Goal: Information Seeking & Learning: Learn about a topic

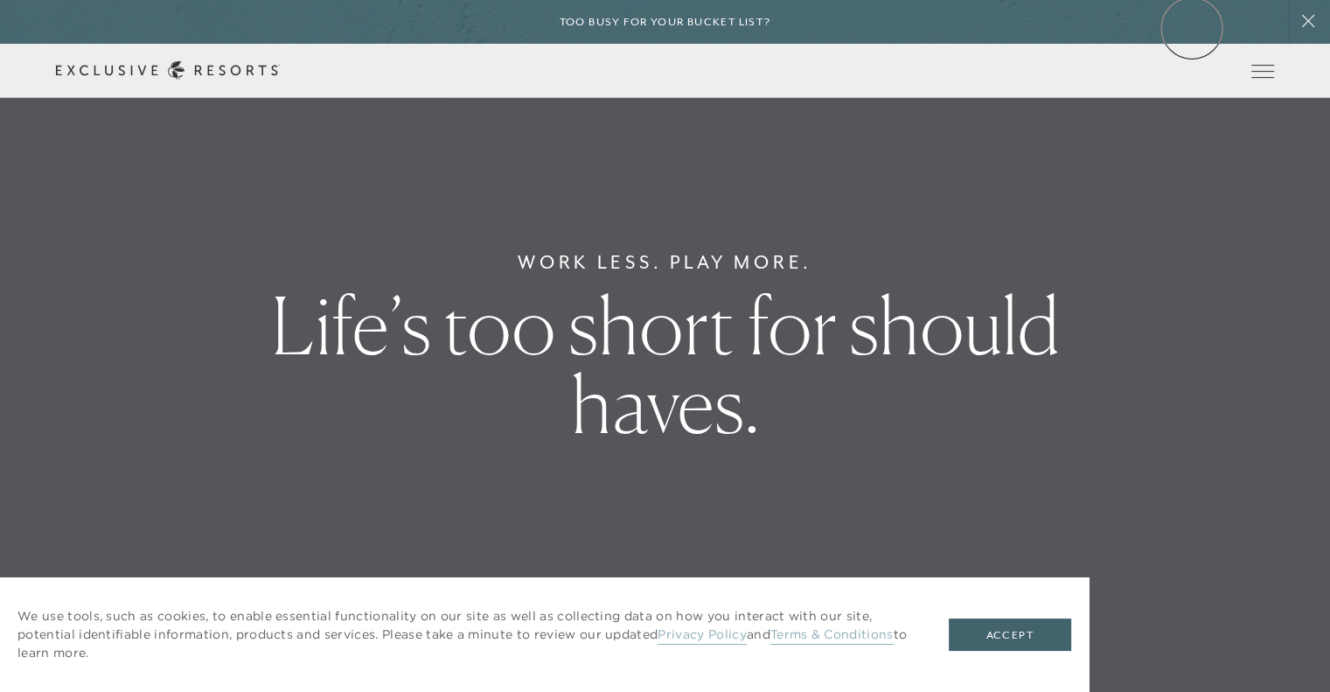
click at [1192, 28] on div "Too busy for your bucket list?" at bounding box center [665, 22] width 1330 height 44
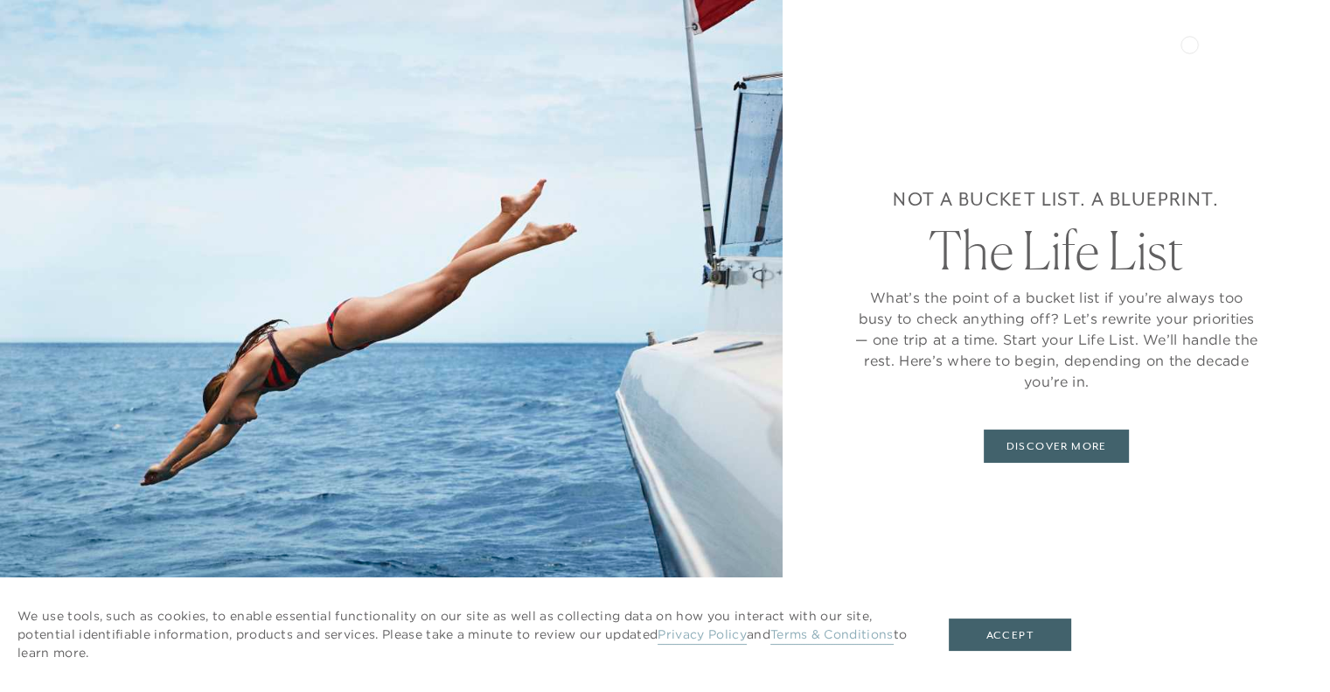
click at [1182, 62] on div "Not a bucket list. A blueprint. The Life List What’s the point of a bucket list…" at bounding box center [1055, 346] width 547 height 692
click at [991, 636] on button "Accept" at bounding box center [1010, 634] width 122 height 33
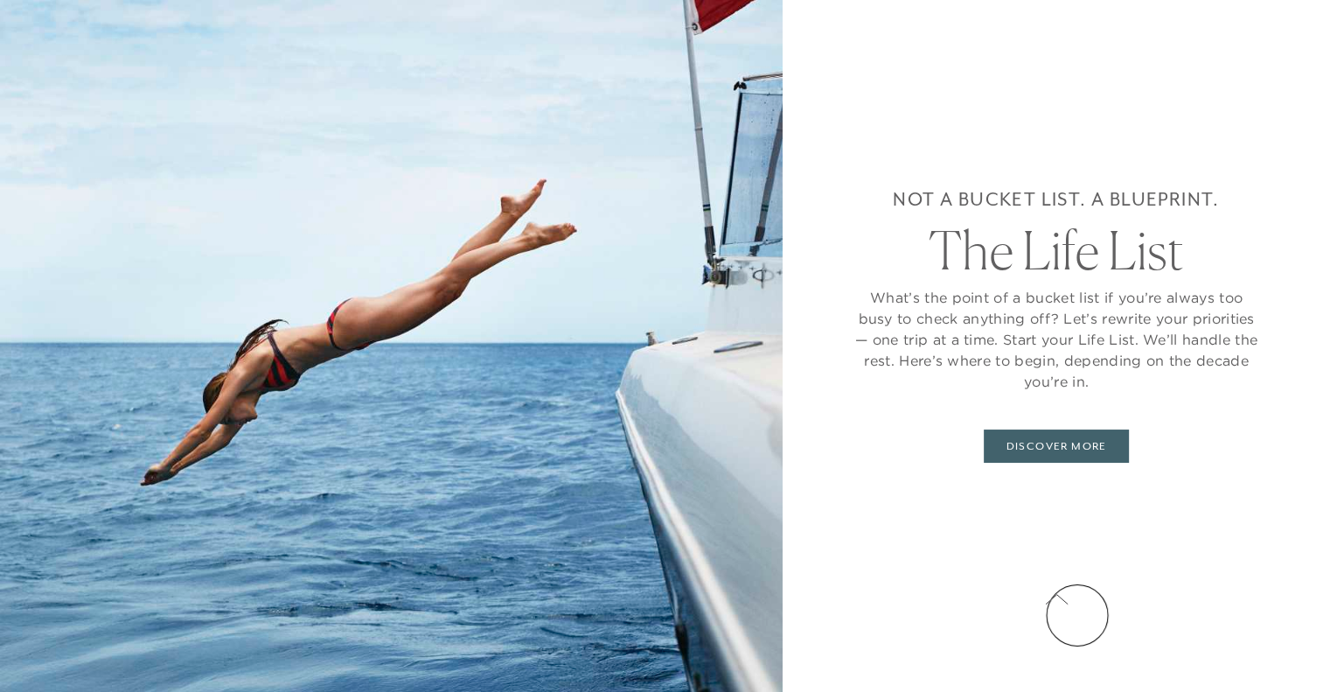
click at [1077, 615] on button at bounding box center [1056, 600] width 44 height 44
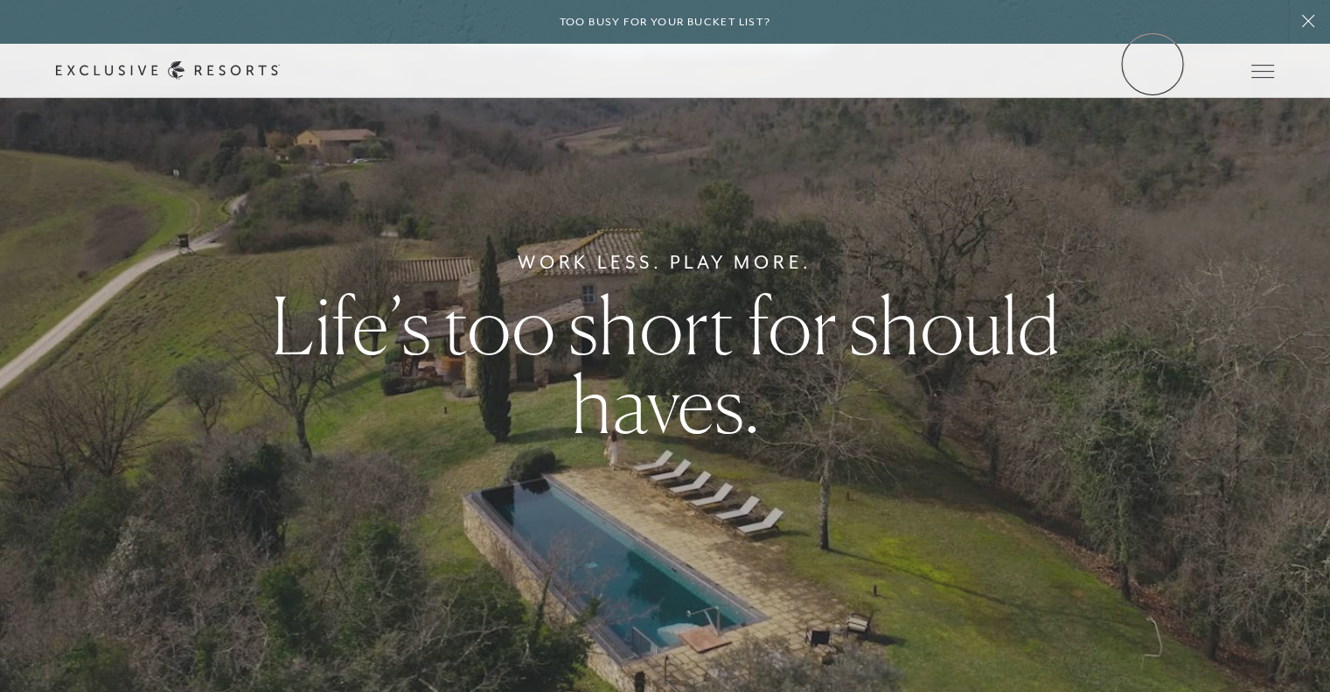
click at [0, 0] on link "Member Login" at bounding box center [0, 0] width 0 height 0
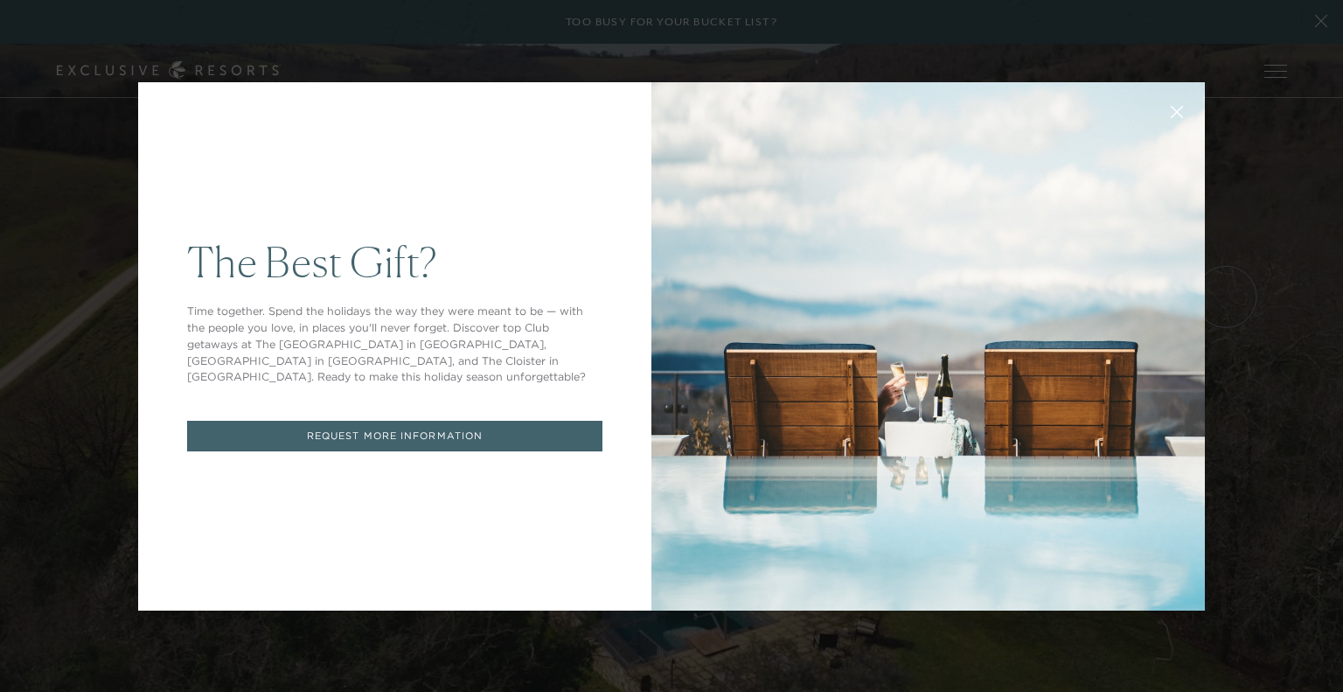
click at [1308, 313] on div "The Best Gift? Time together. Spend the holidays the way they were meant to be …" at bounding box center [671, 346] width 1343 height 692
click at [1171, 121] on button at bounding box center [1177, 110] width 42 height 42
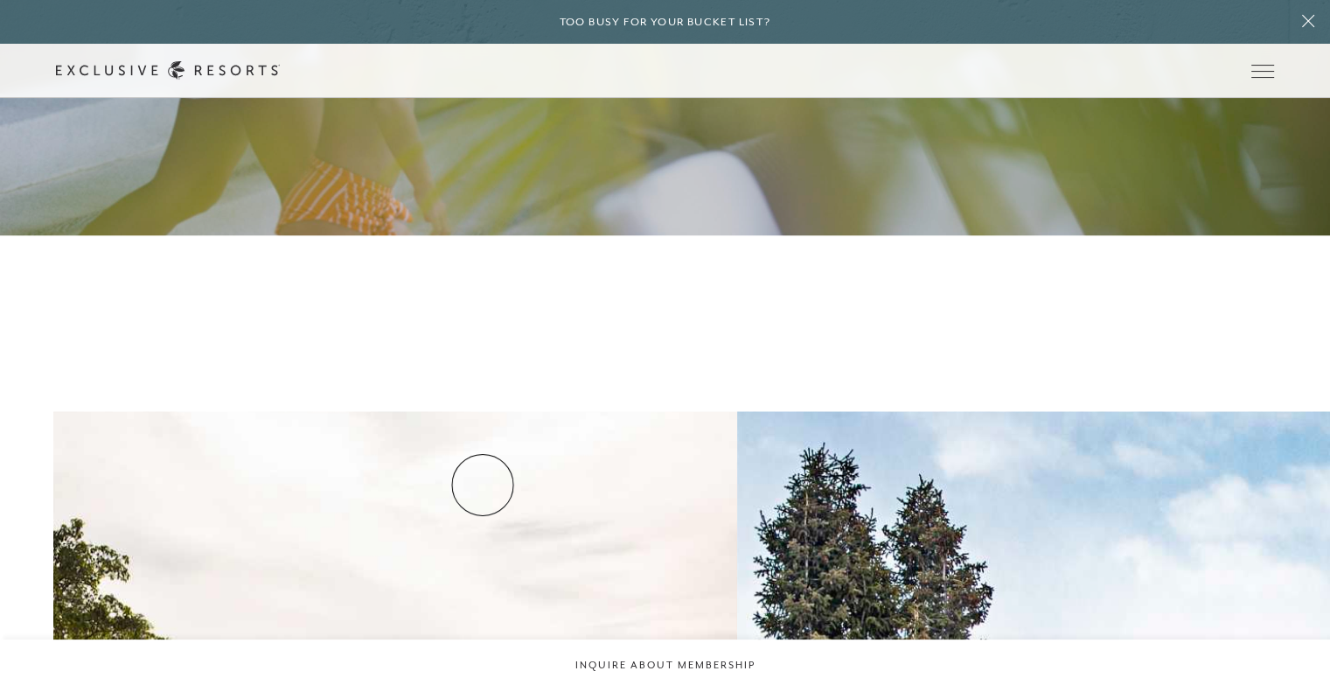
scroll to position [2236, 0]
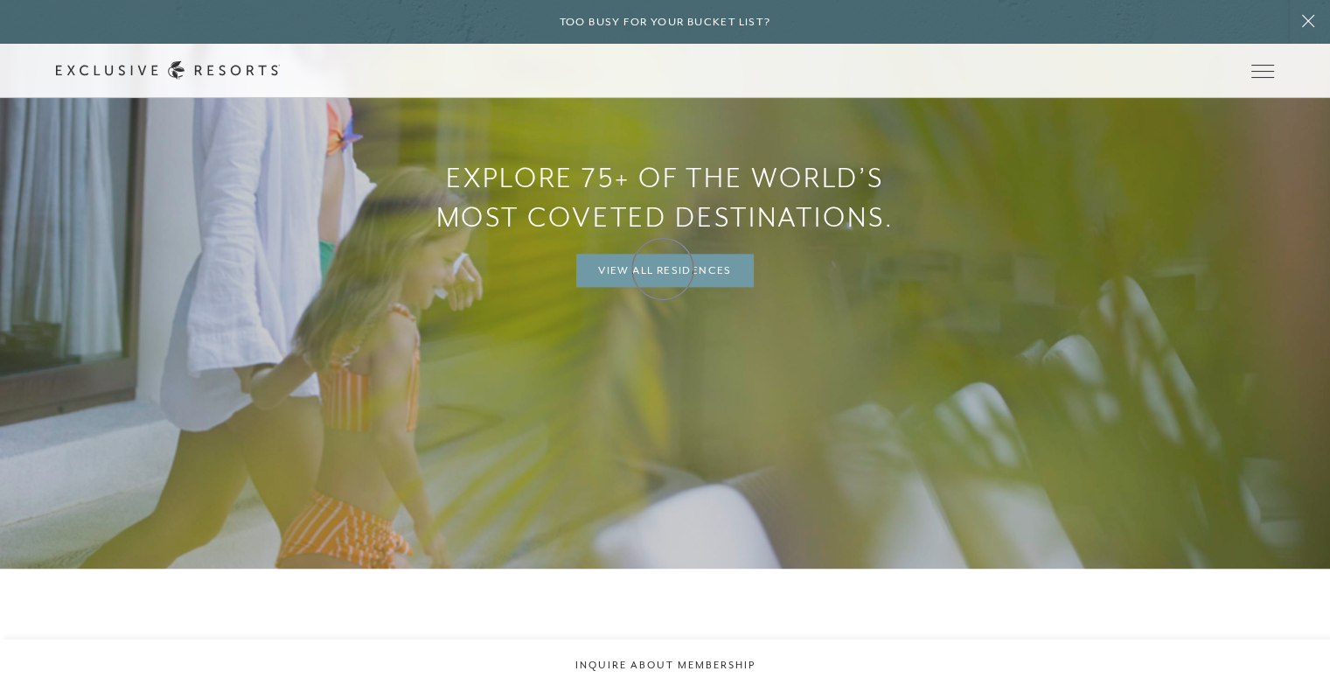
click at [663, 268] on link "View All Residences" at bounding box center [664, 270] width 177 height 33
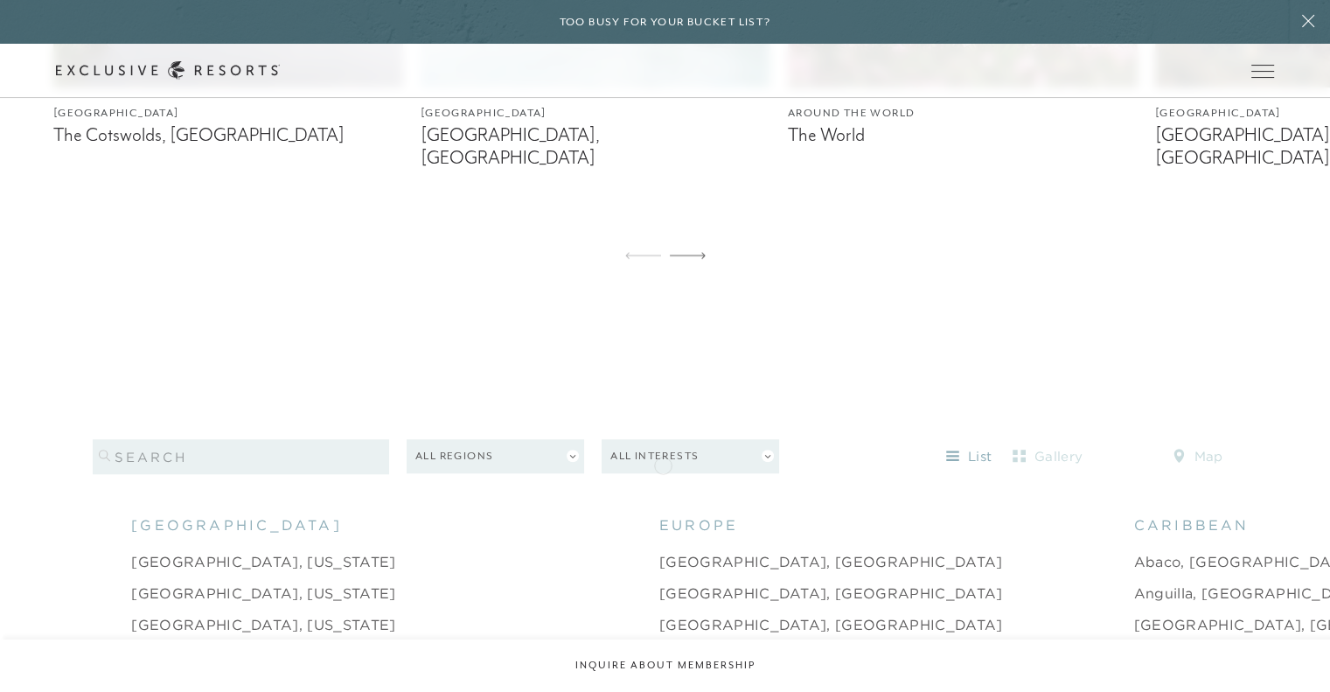
scroll to position [1436, 0]
click at [1187, 443] on button "map" at bounding box center [1197, 457] width 79 height 28
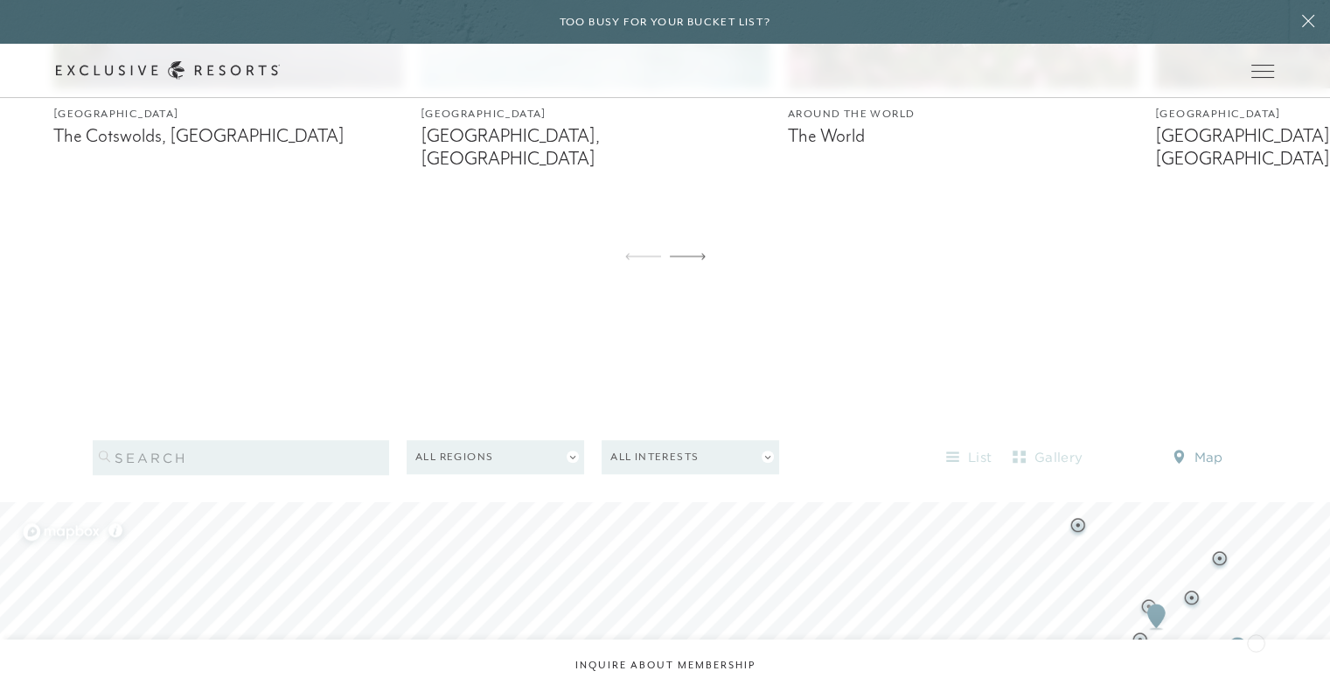
scroll to position [1724, 0]
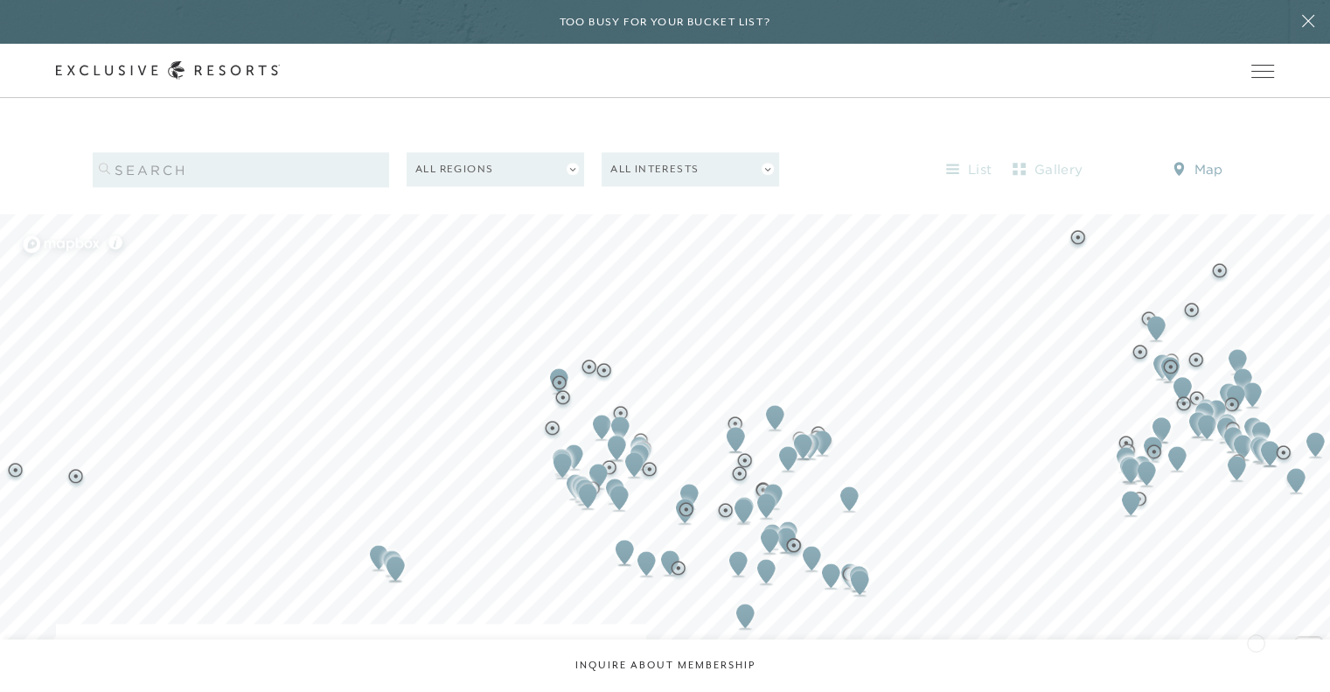
click at [1308, 637] on span "Zoom in" at bounding box center [1308, 649] width 25 height 25
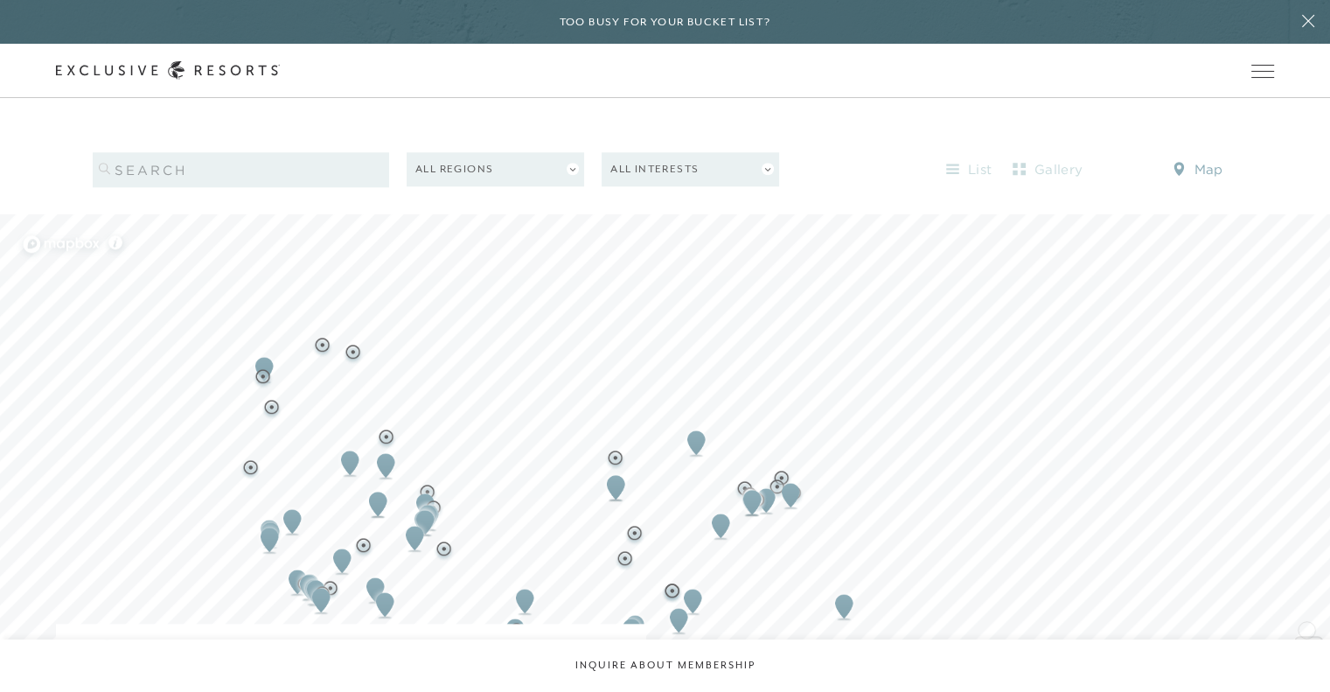
click at [1308, 637] on span "Zoom in" at bounding box center [1308, 649] width 25 height 25
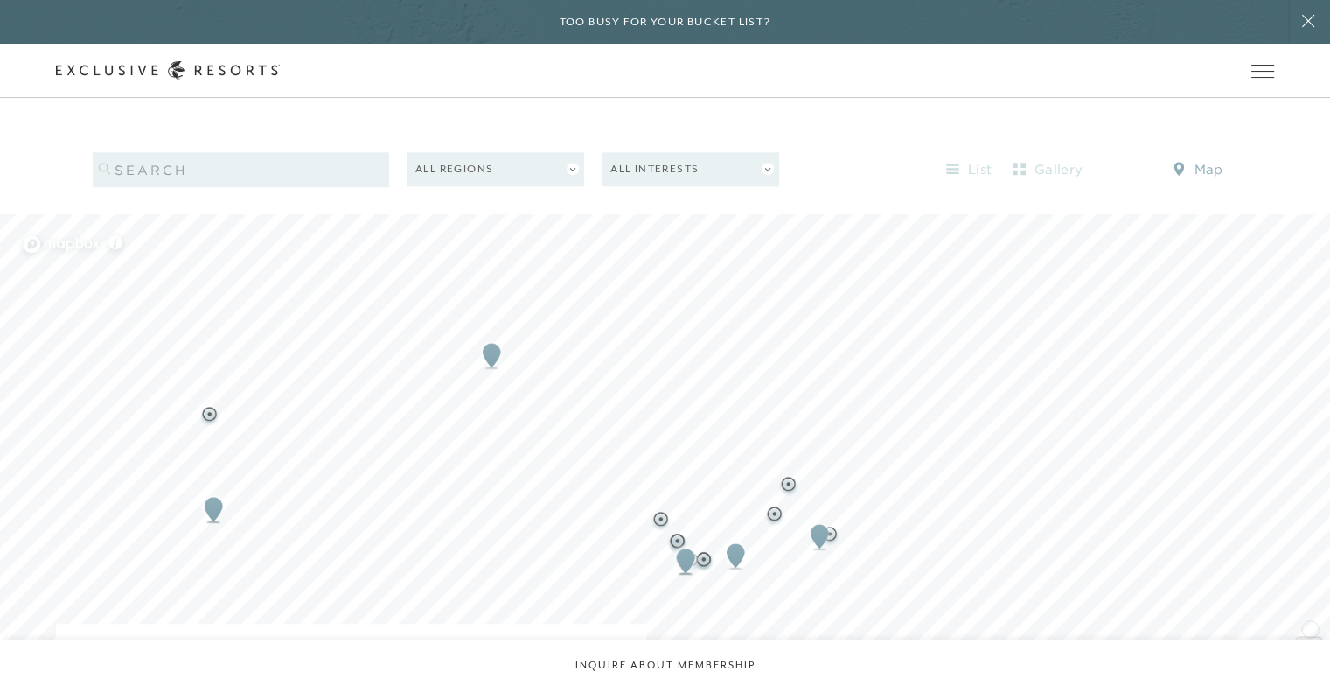
click at [1310, 637] on span "Zoom in" at bounding box center [1308, 649] width 25 height 25
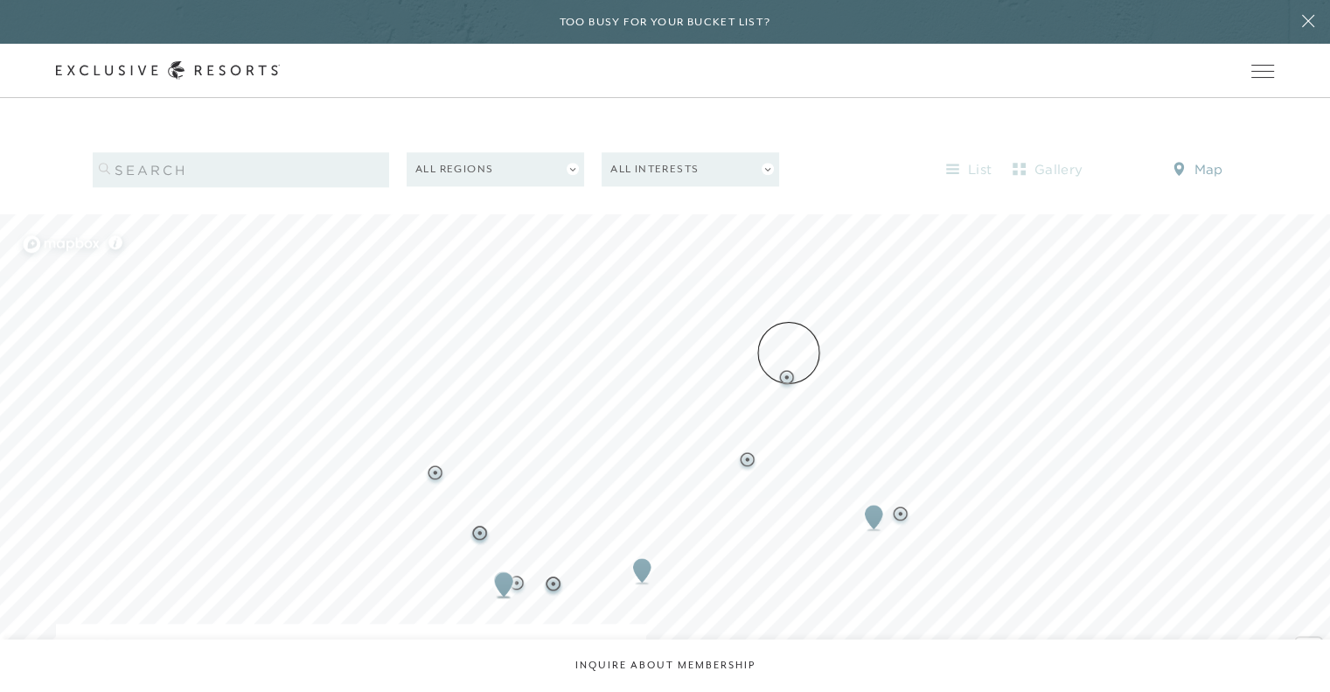
click at [789, 368] on img "Map marker" at bounding box center [786, 379] width 22 height 22
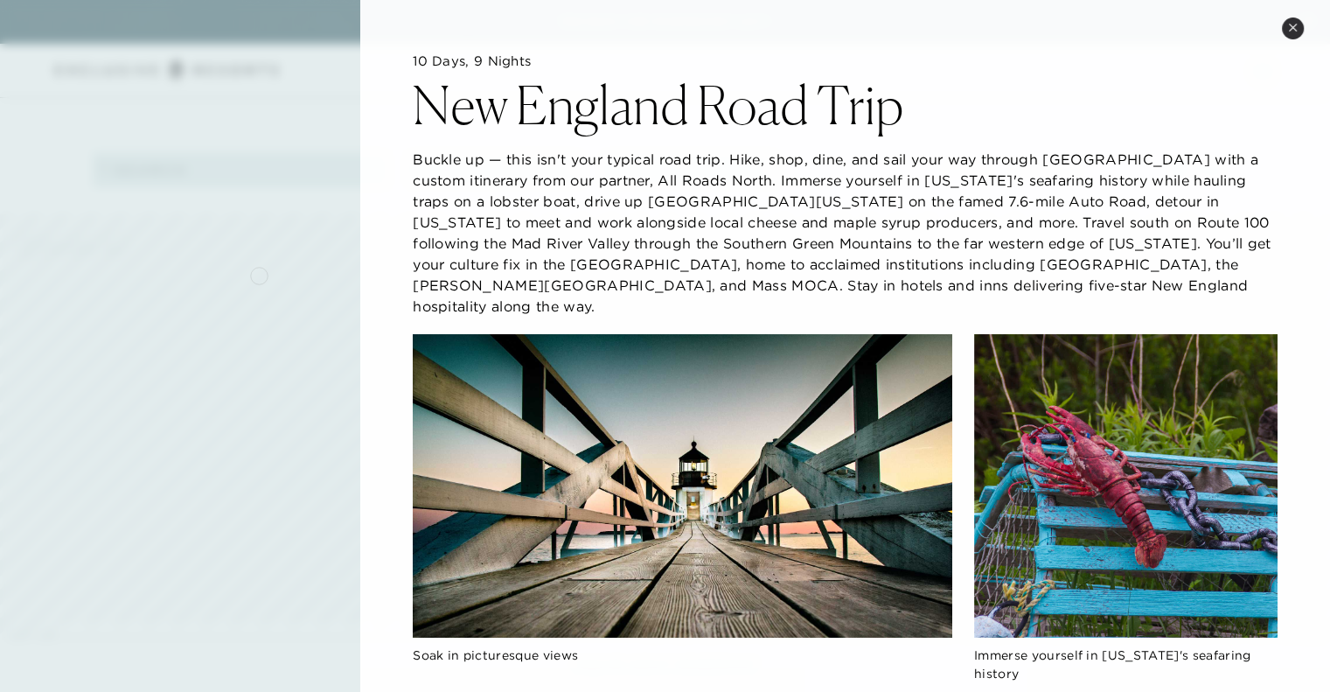
click at [259, 274] on div at bounding box center [665, 346] width 1330 height 692
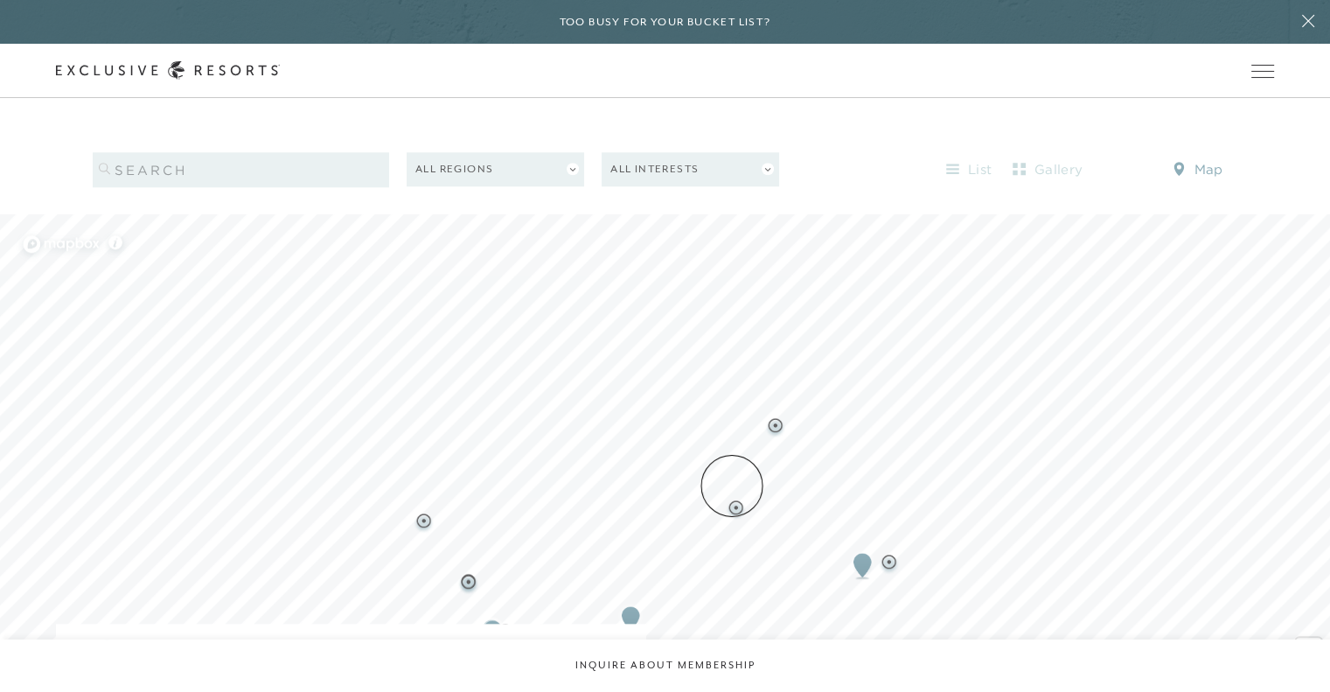
click at [732, 498] on img "Map marker" at bounding box center [736, 509] width 22 height 22
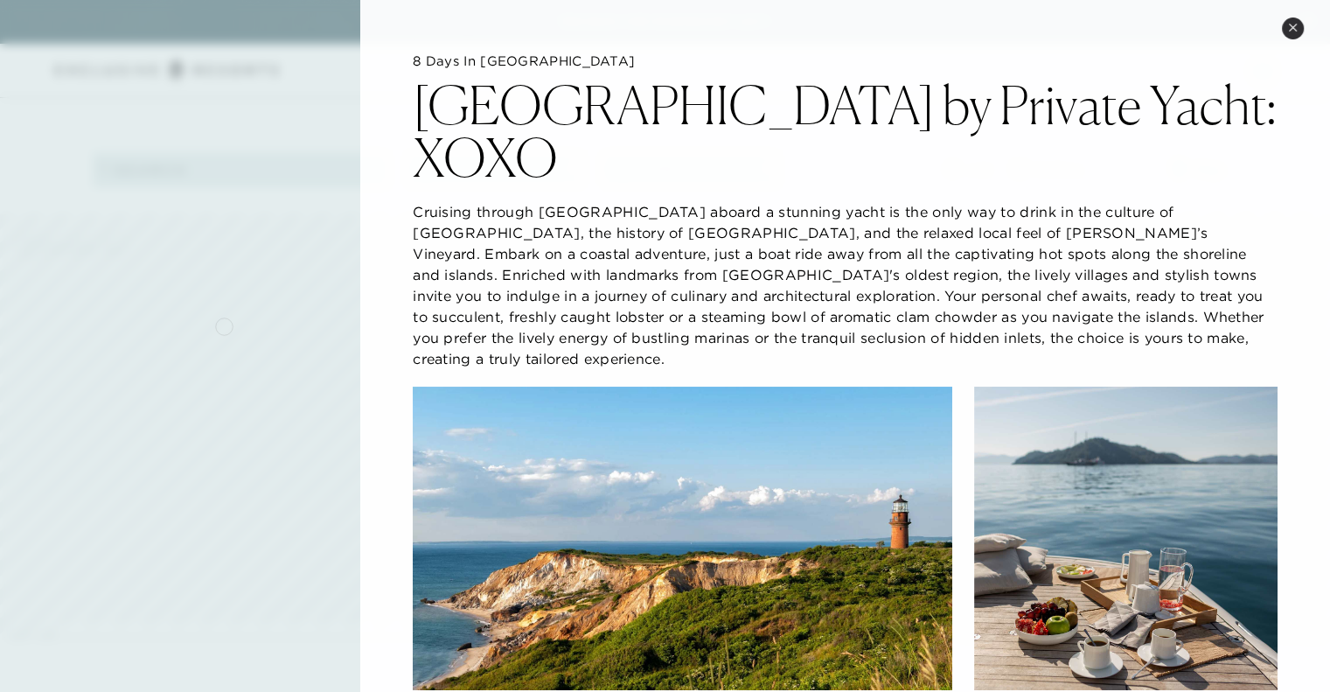
click at [224, 324] on div at bounding box center [665, 346] width 1330 height 692
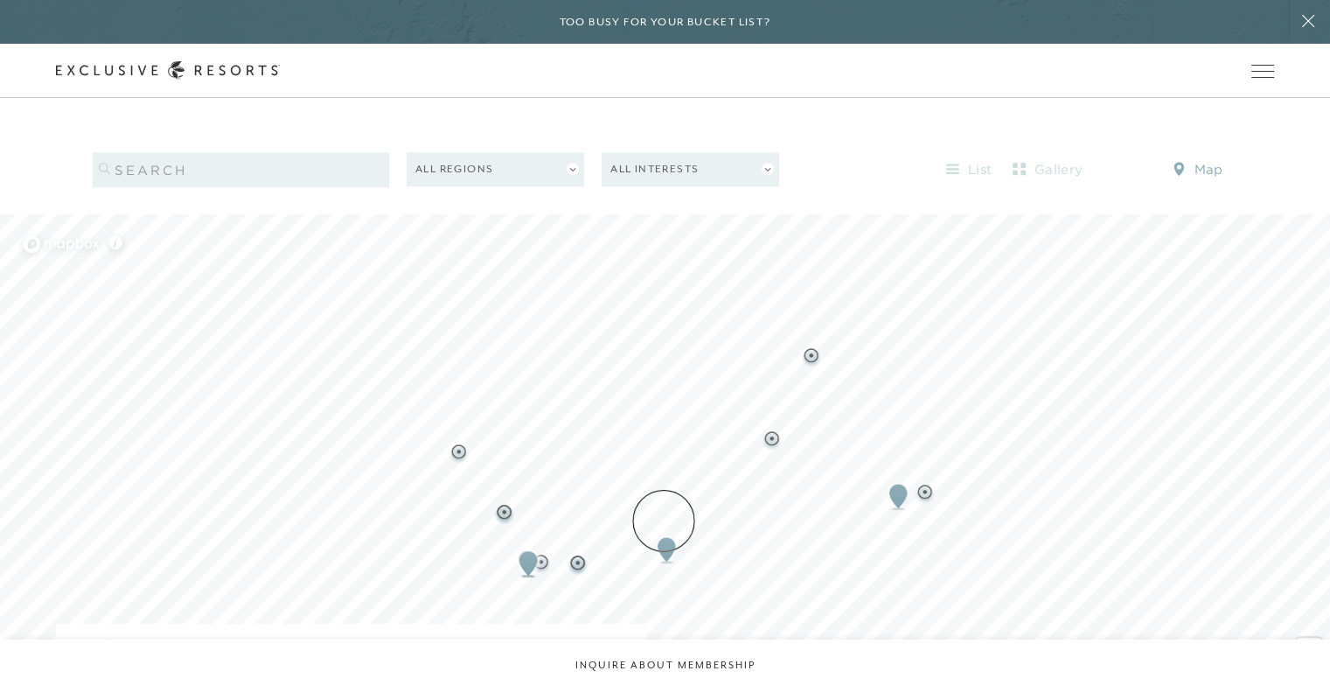
click at [664, 530] on img "Map marker" at bounding box center [666, 549] width 32 height 38
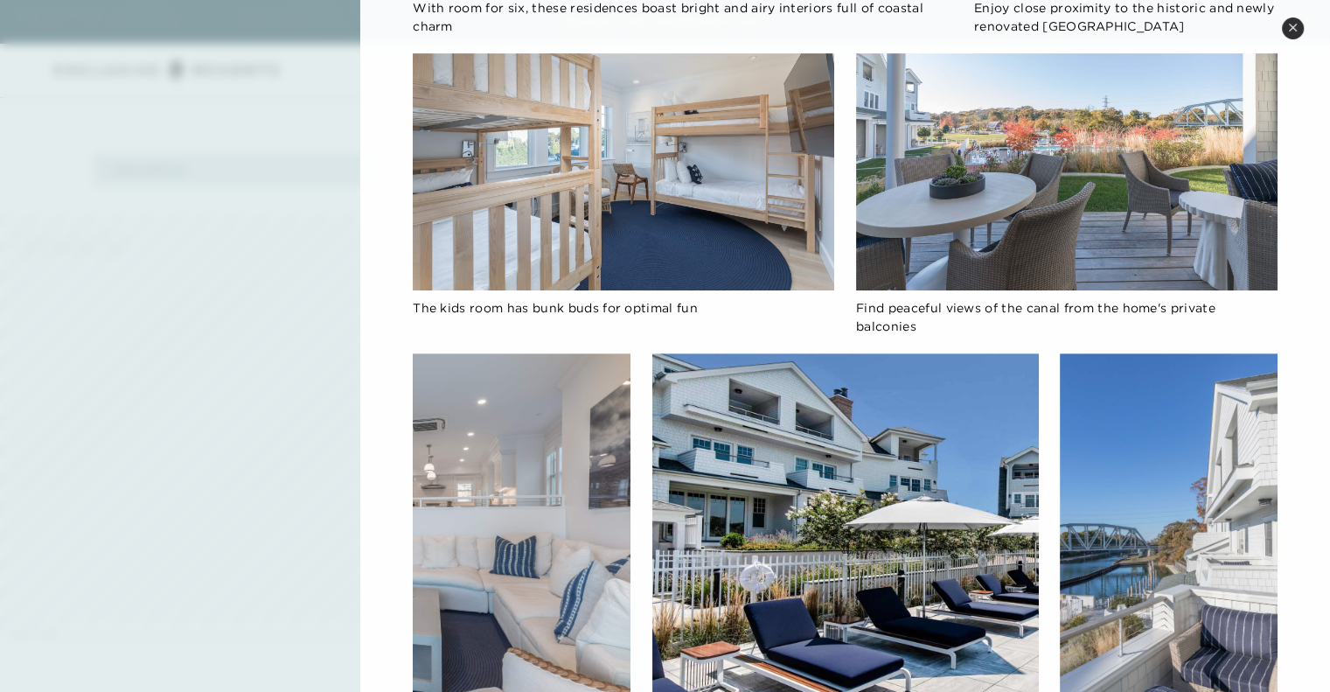
scroll to position [774, 0]
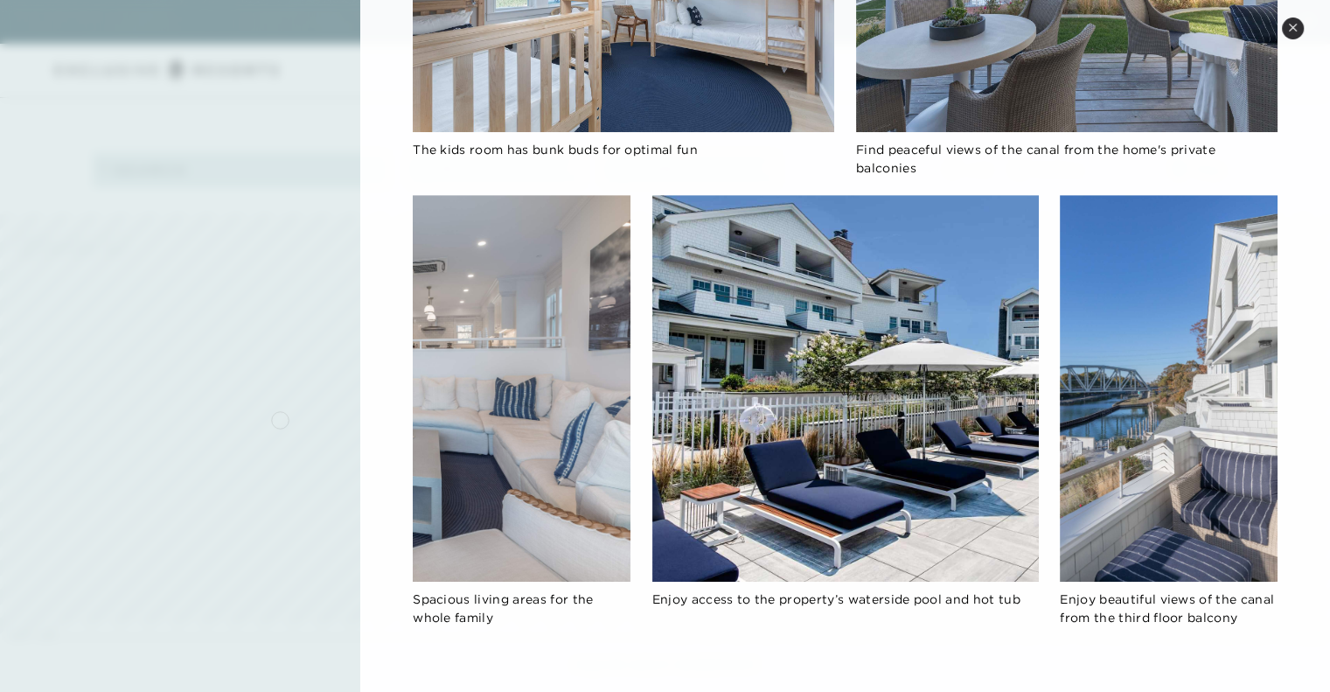
click at [280, 418] on div at bounding box center [665, 346] width 1330 height 692
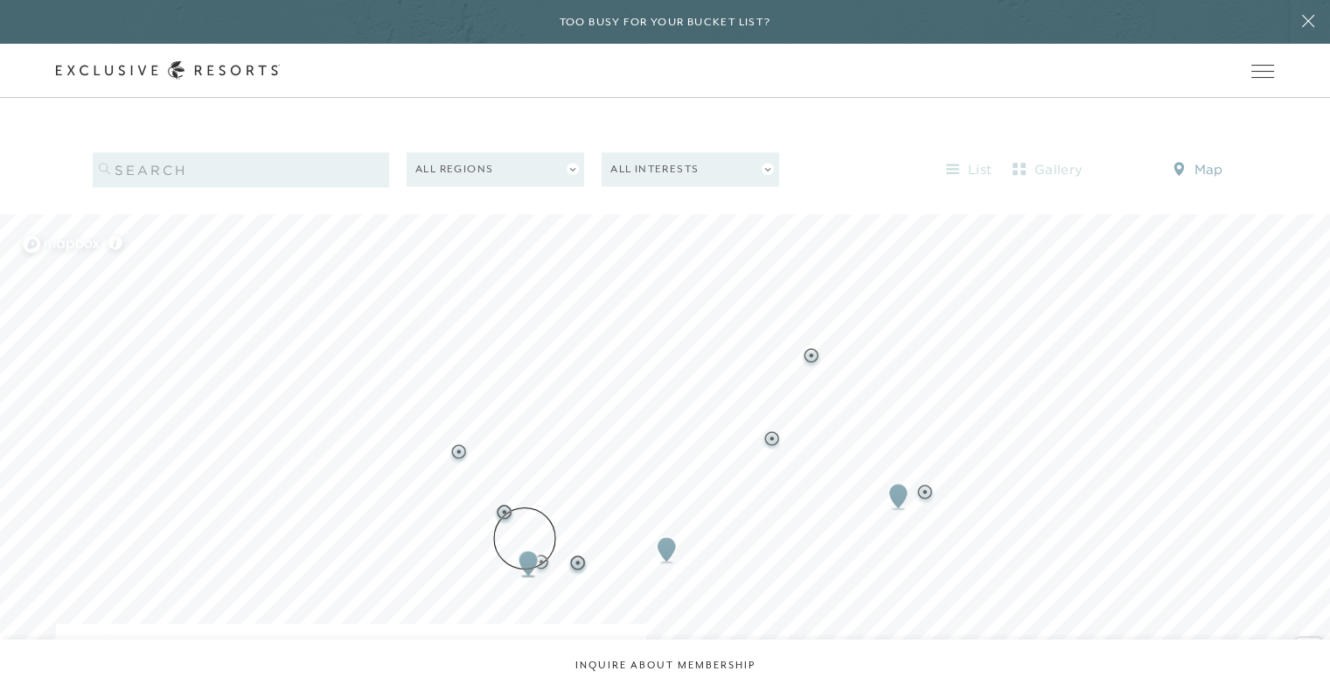
click at [525, 544] on img "Map marker" at bounding box center [528, 563] width 32 height 38
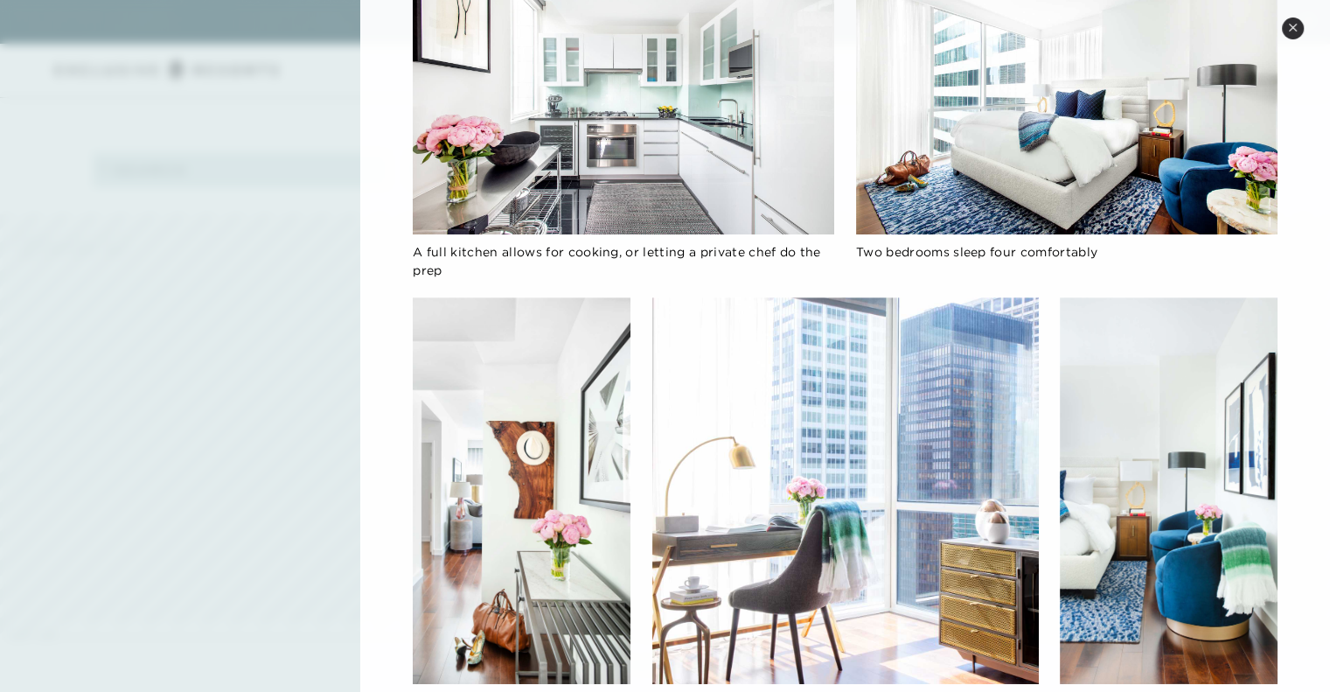
scroll to position [580, 0]
click at [262, 394] on div at bounding box center [665, 346] width 1330 height 692
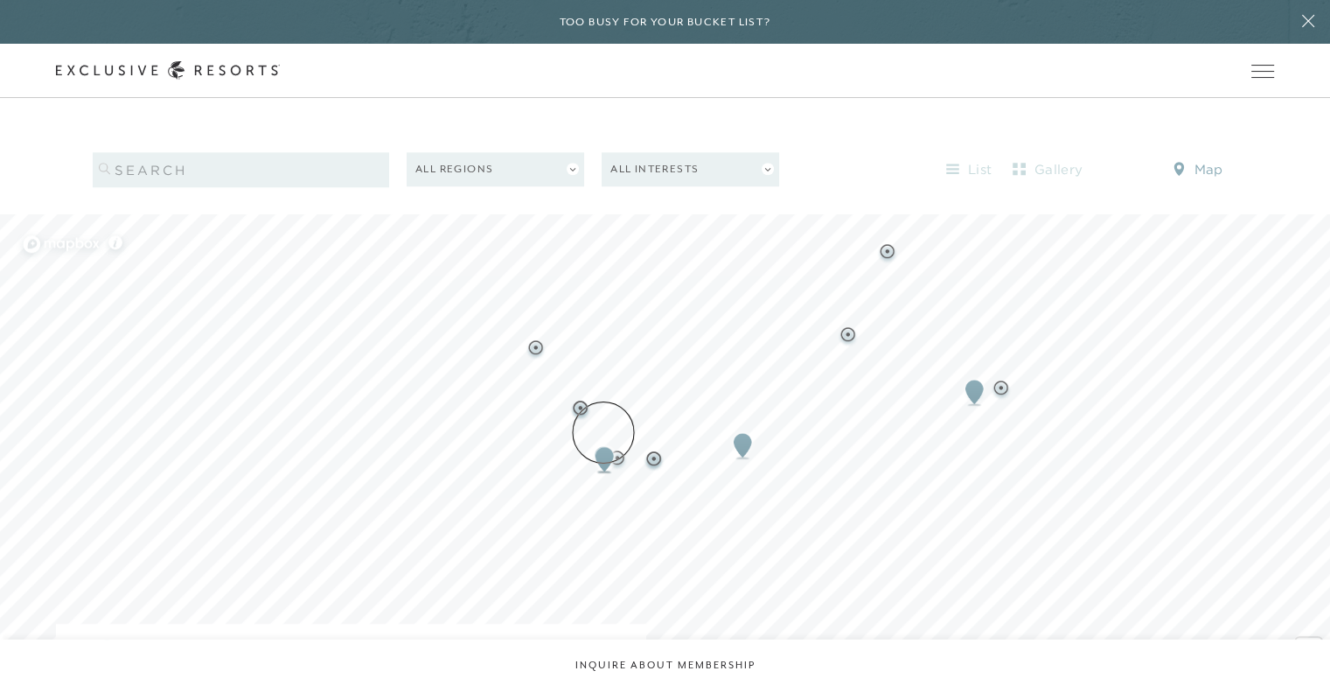
click at [603, 440] on img "Map marker" at bounding box center [604, 459] width 32 height 38
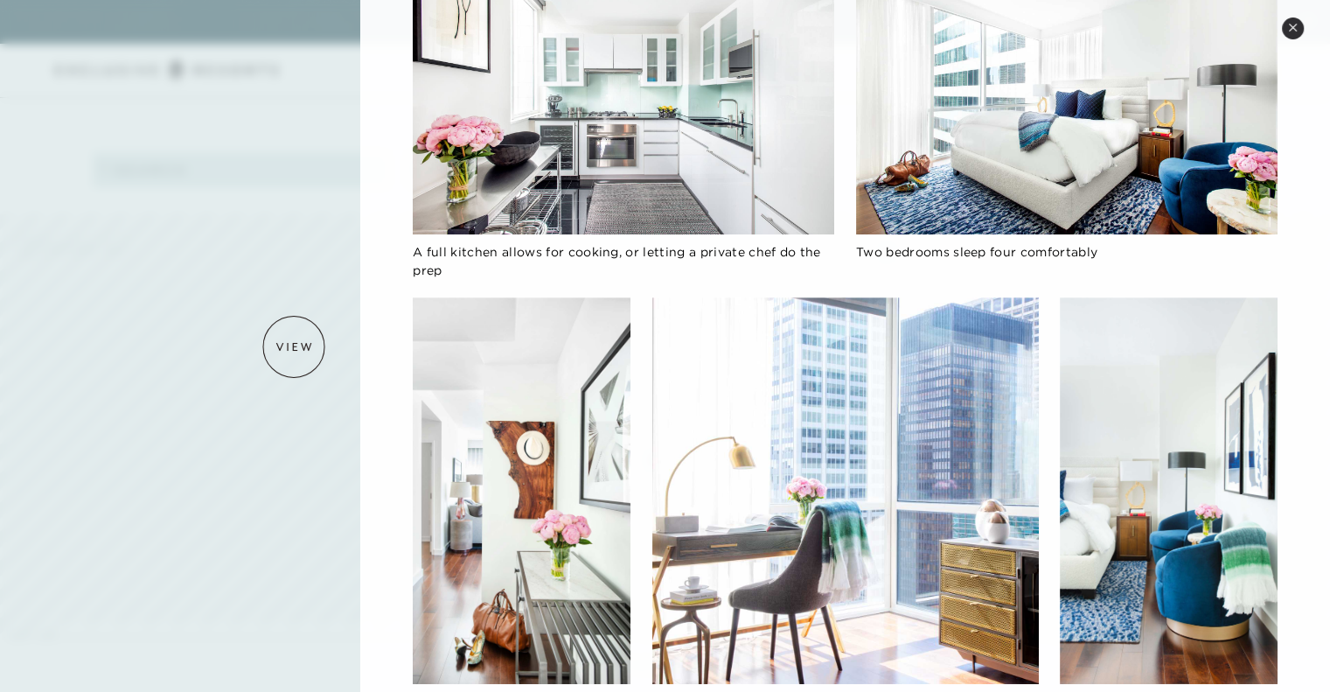
click at [294, 346] on div at bounding box center [665, 346] width 1330 height 692
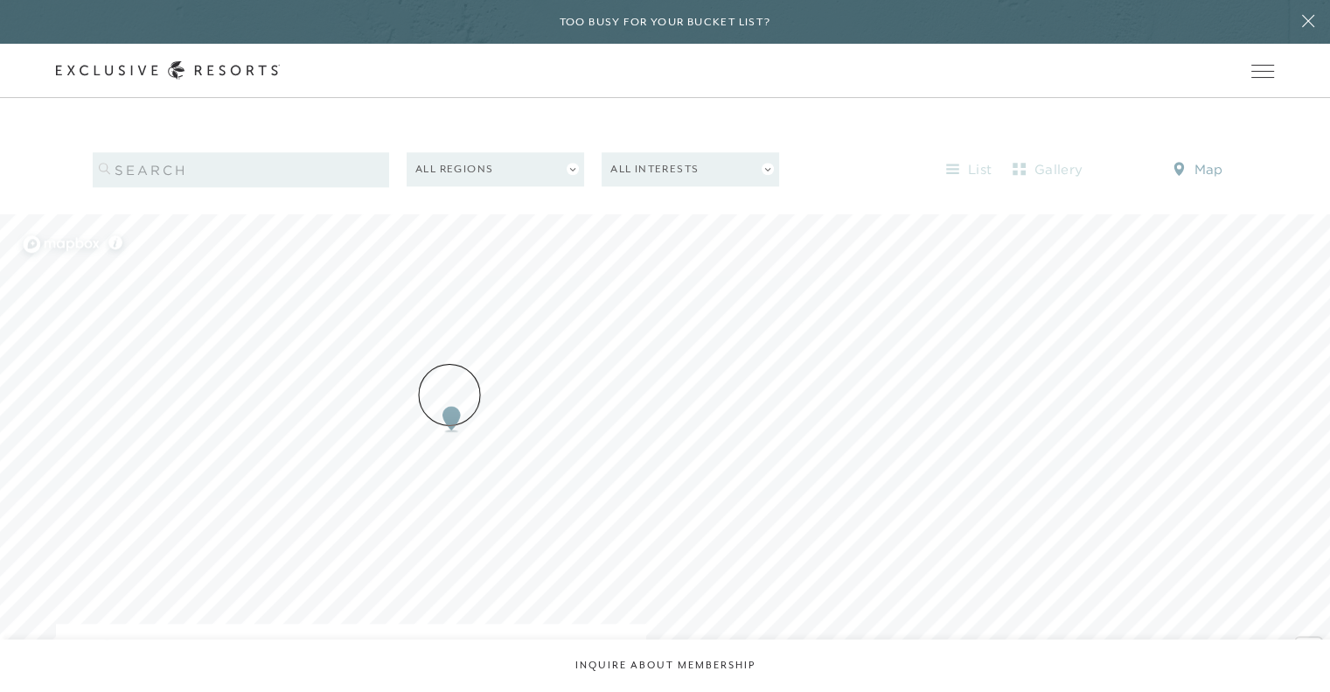
click at [449, 399] on img "Map marker" at bounding box center [451, 418] width 32 height 38
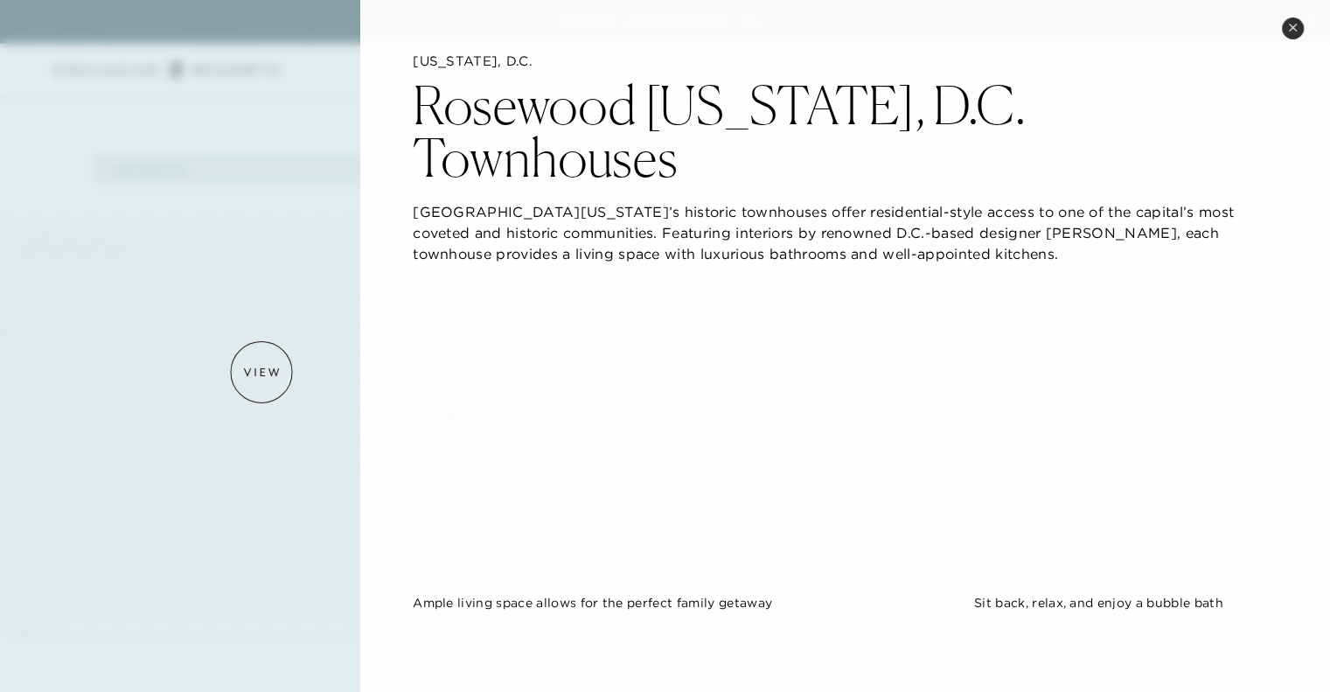
click at [261, 372] on div at bounding box center [665, 346] width 1330 height 692
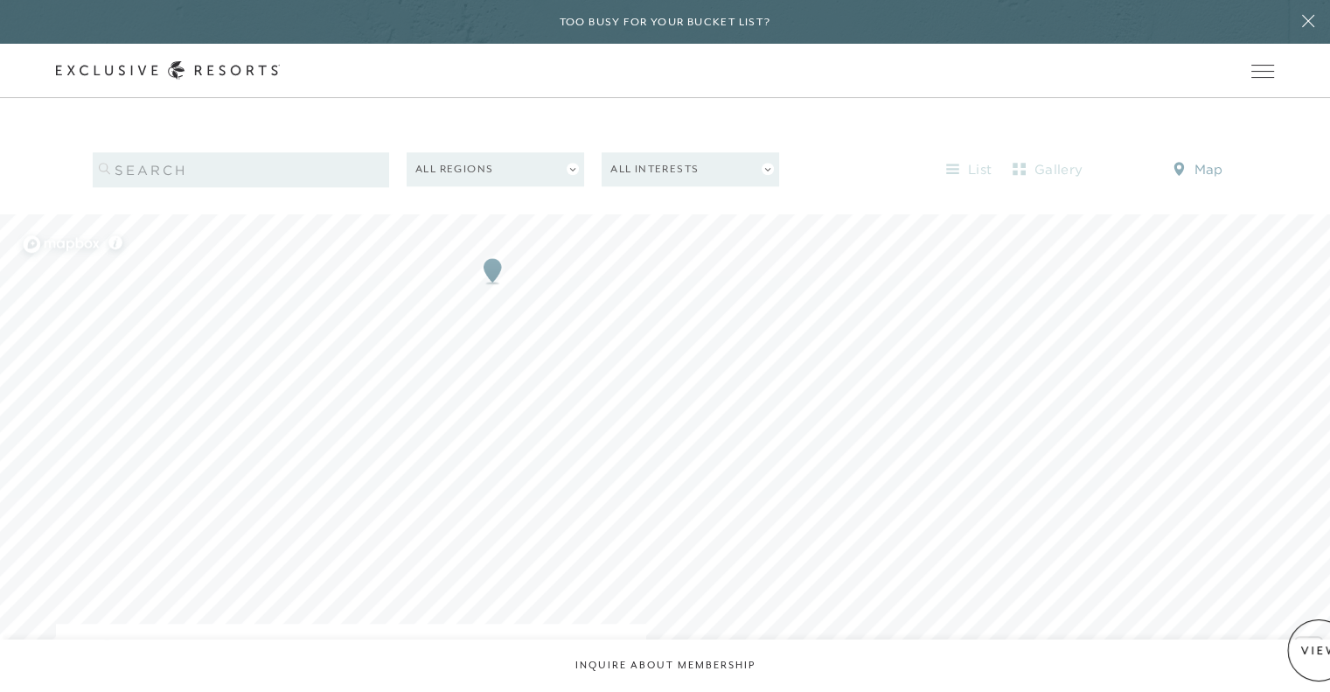
click at [1318, 664] on span "Zoom out" at bounding box center [1308, 676] width 25 height 24
click at [598, 476] on img "Map marker" at bounding box center [594, 495] width 32 height 38
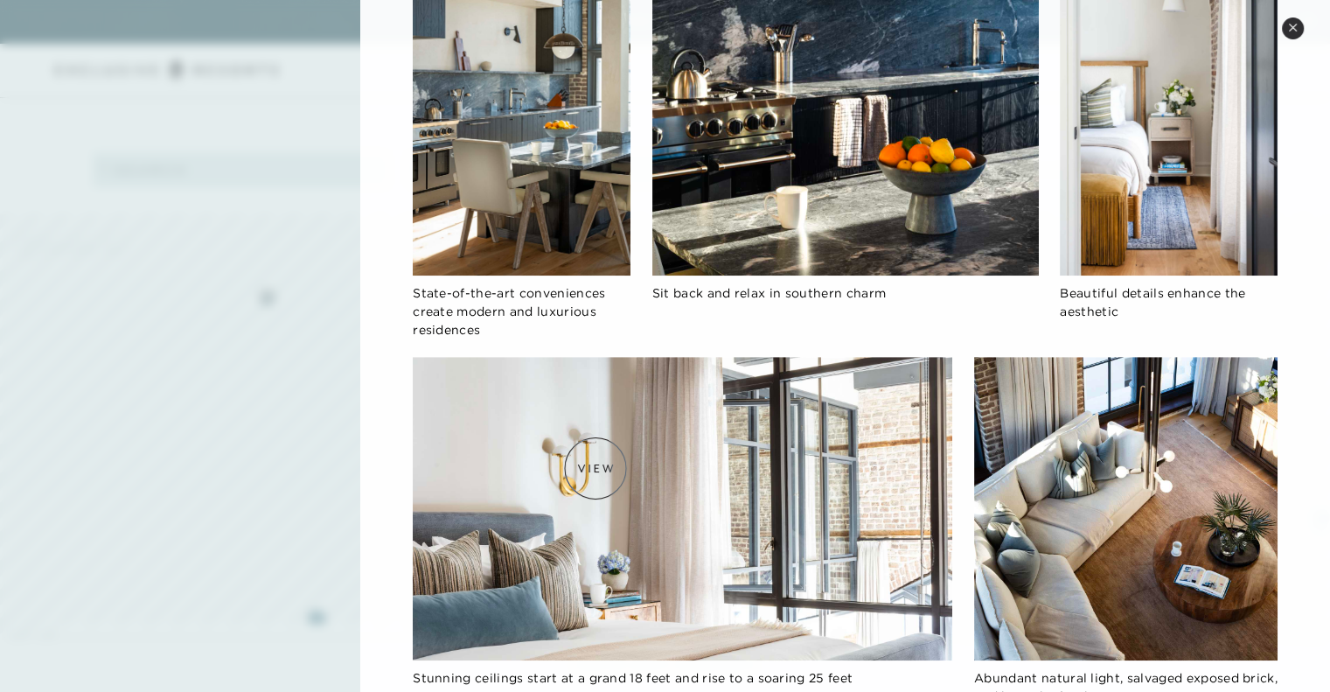
scroll to position [1365, 0]
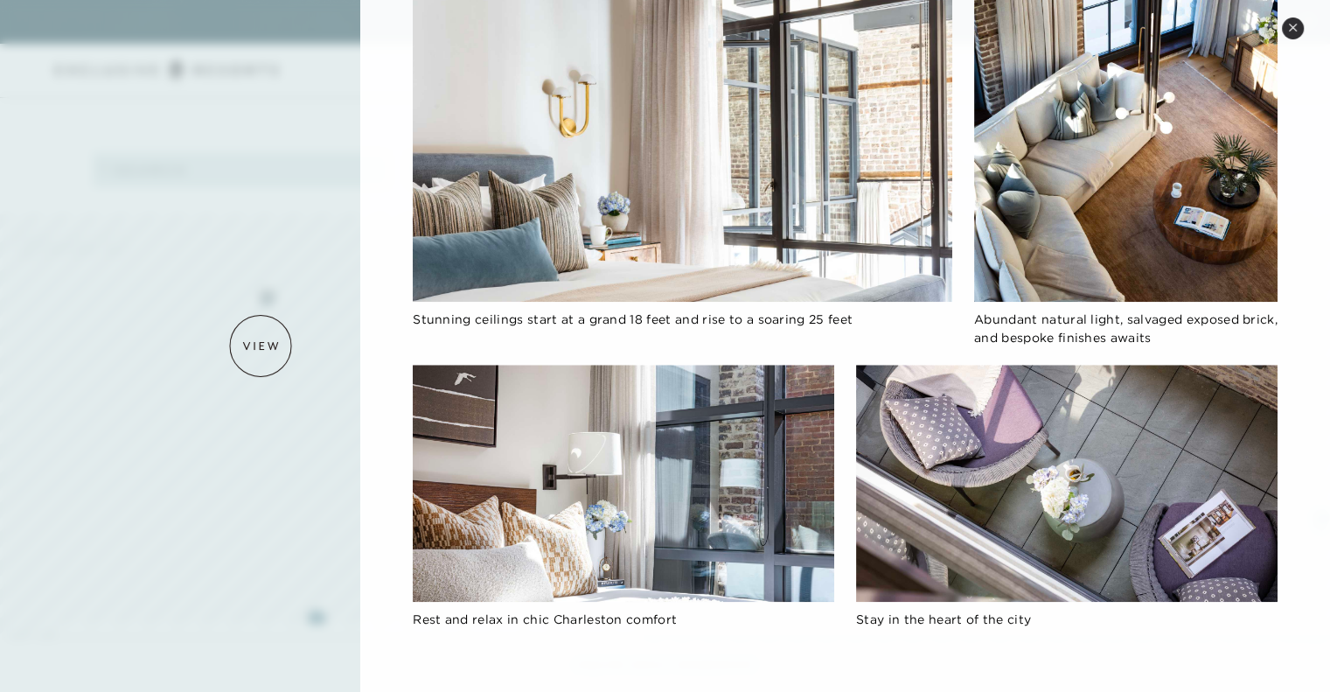
click at [261, 345] on div at bounding box center [665, 346] width 1330 height 692
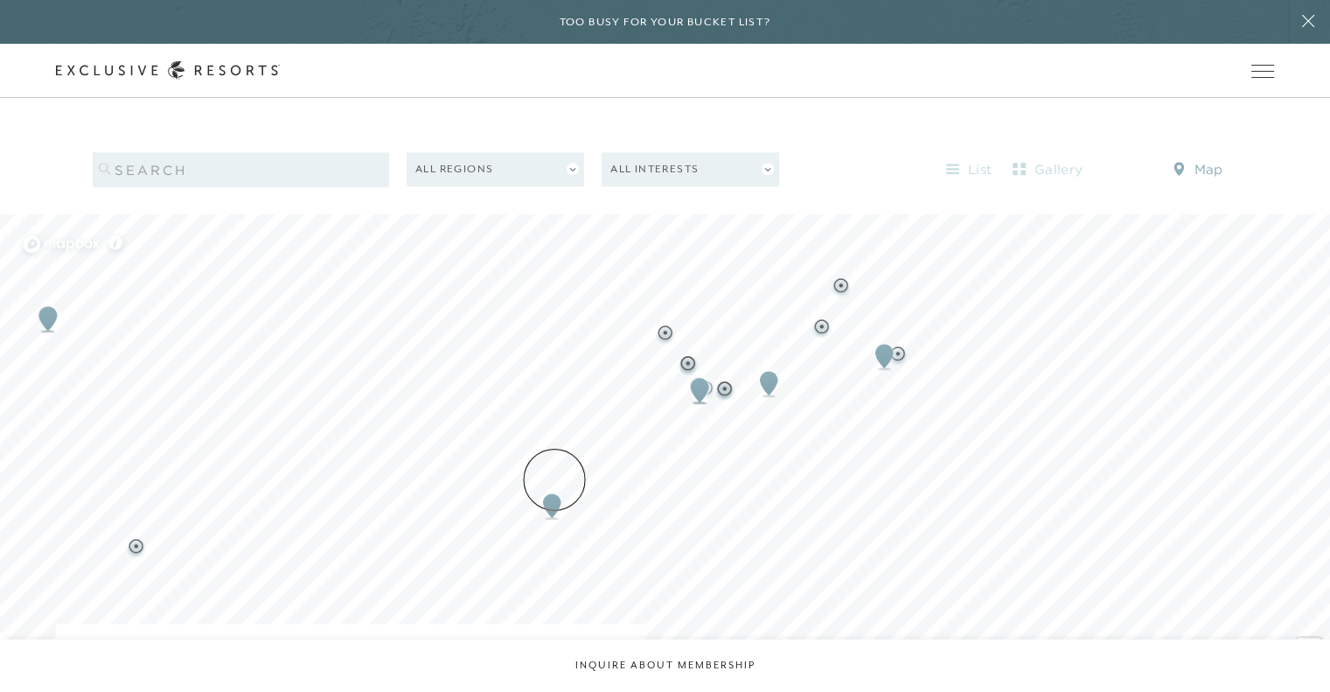
click at [554, 486] on img "Map marker" at bounding box center [552, 505] width 32 height 38
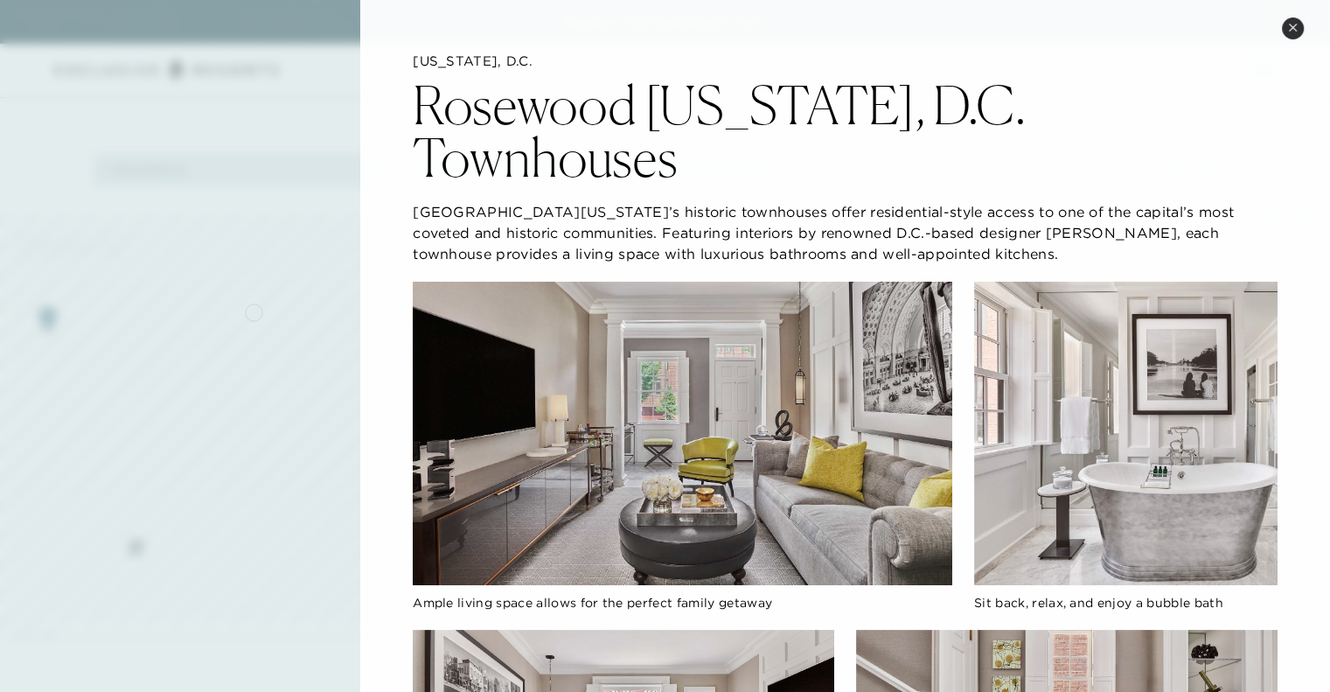
click at [254, 313] on div at bounding box center [665, 346] width 1330 height 692
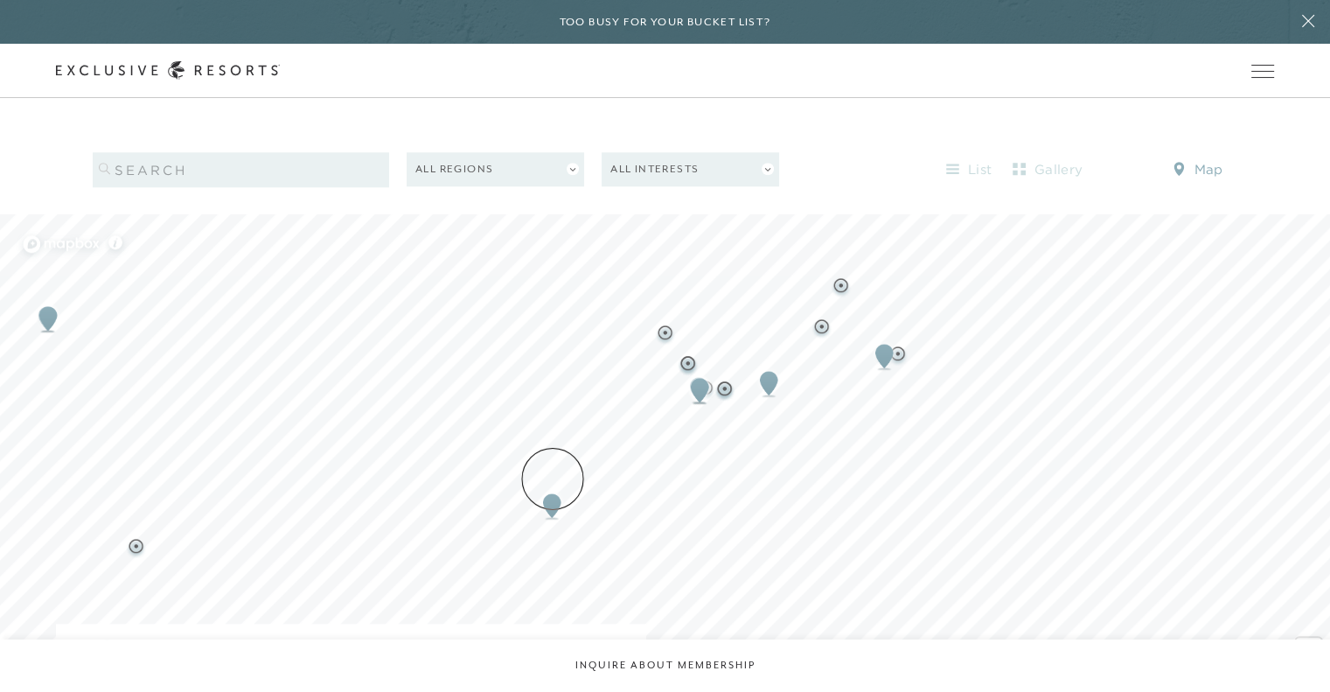
click at [553, 486] on img "Map marker" at bounding box center [552, 505] width 32 height 38
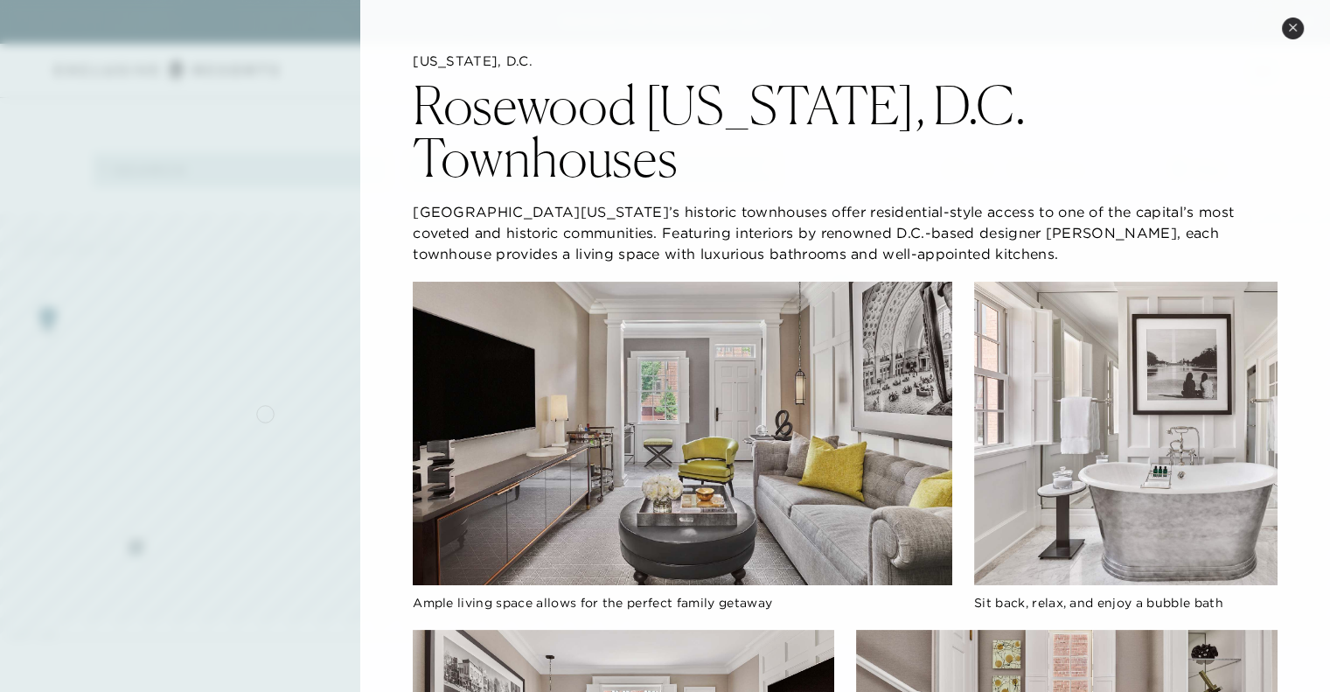
click at [264, 412] on div at bounding box center [665, 346] width 1330 height 692
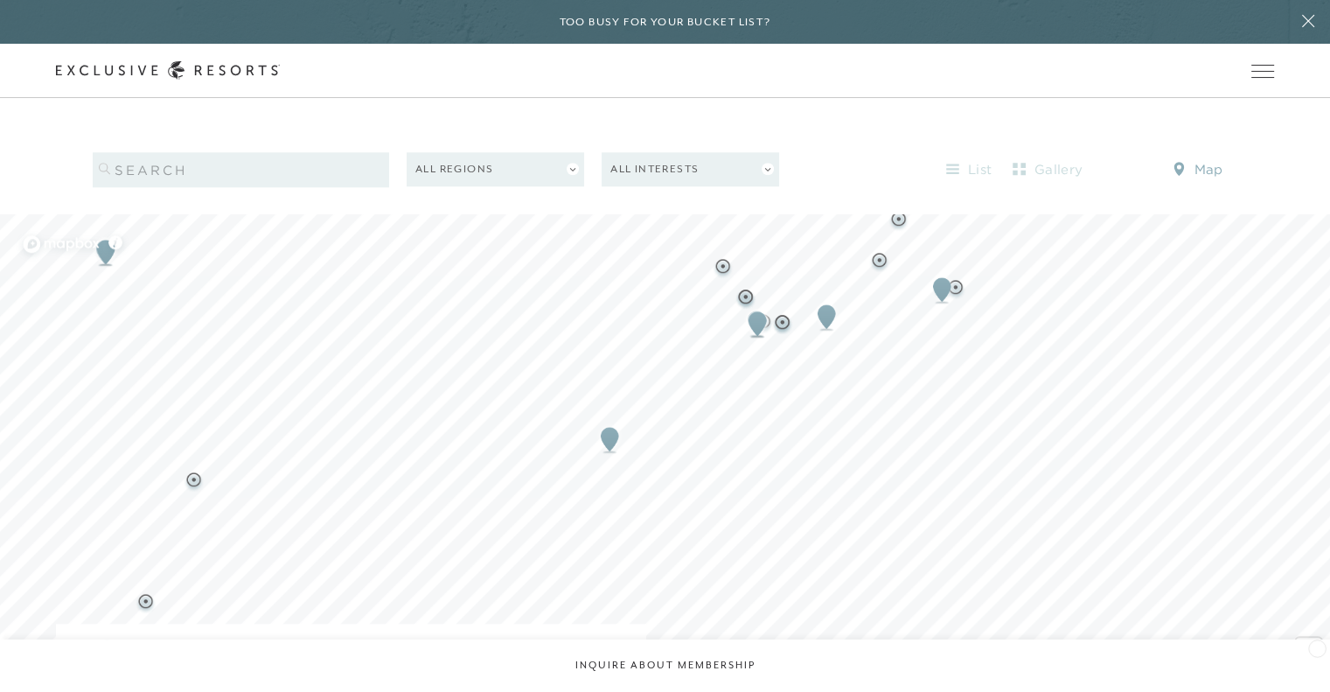
click at [1317, 664] on span "Zoom out" at bounding box center [1308, 676] width 25 height 24
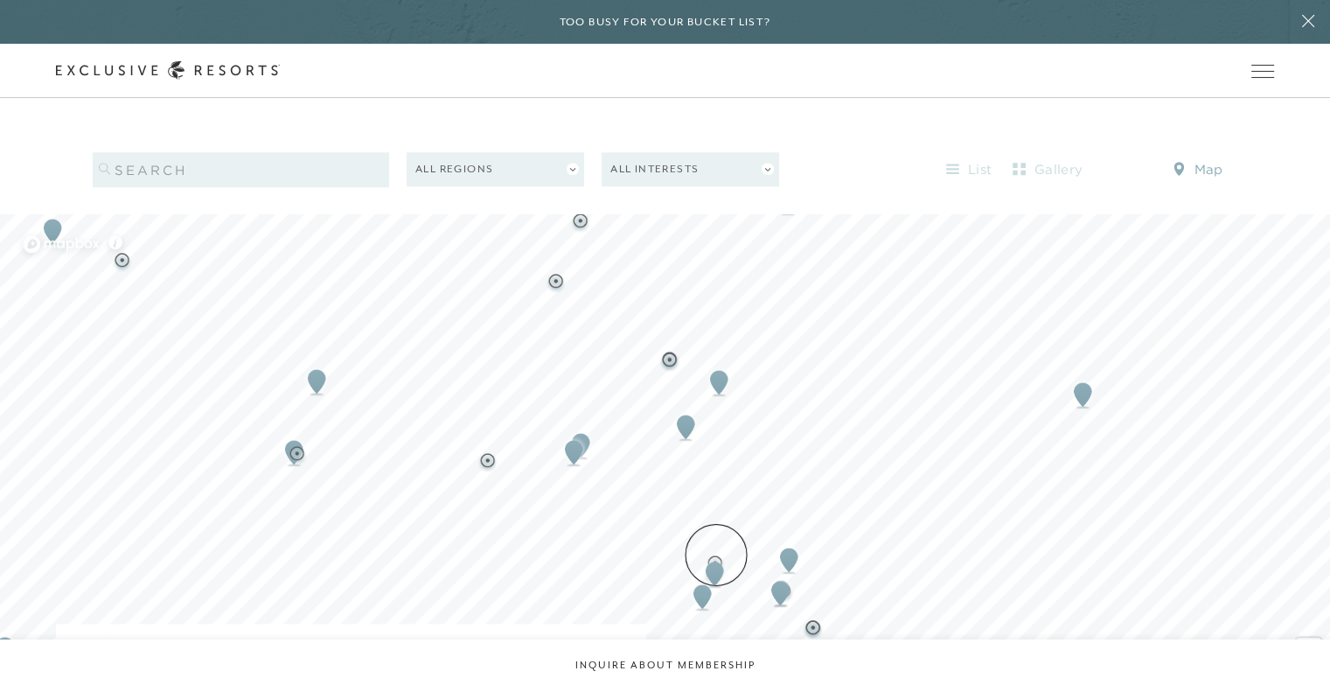
click at [716, 577] on img "Map marker" at bounding box center [702, 596] width 32 height 38
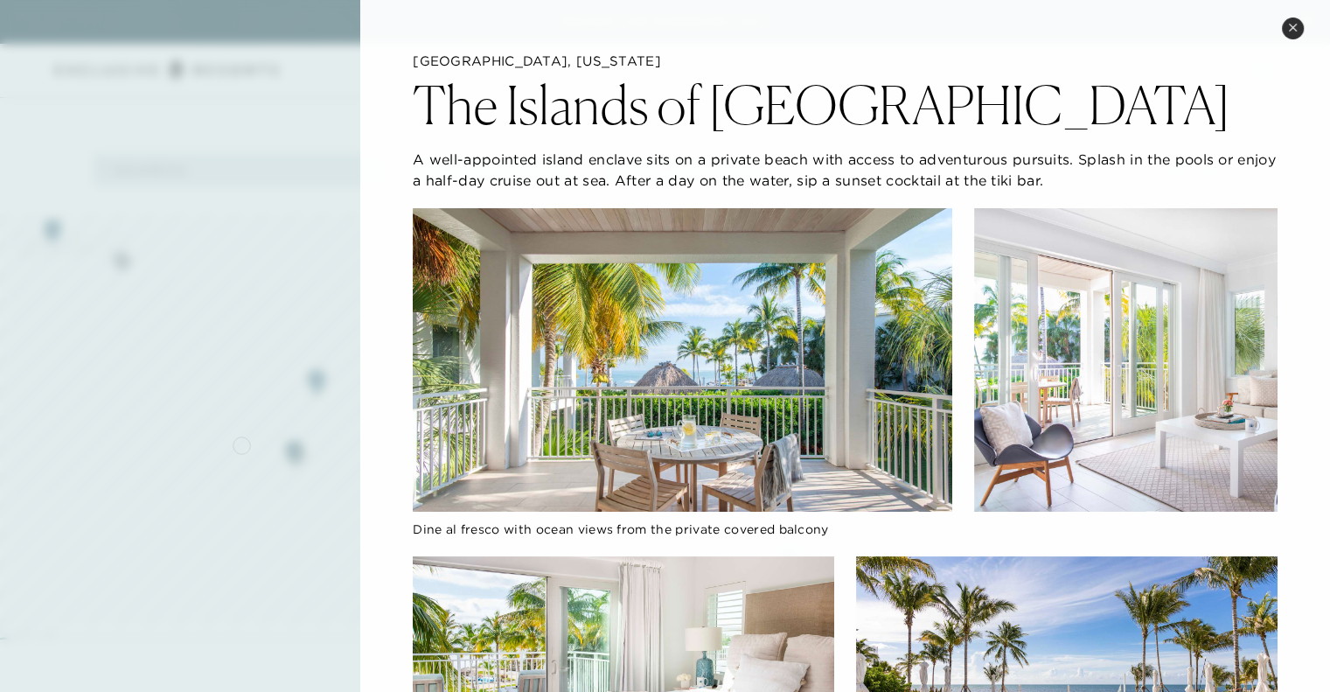
click at [241, 443] on div at bounding box center [665, 346] width 1330 height 692
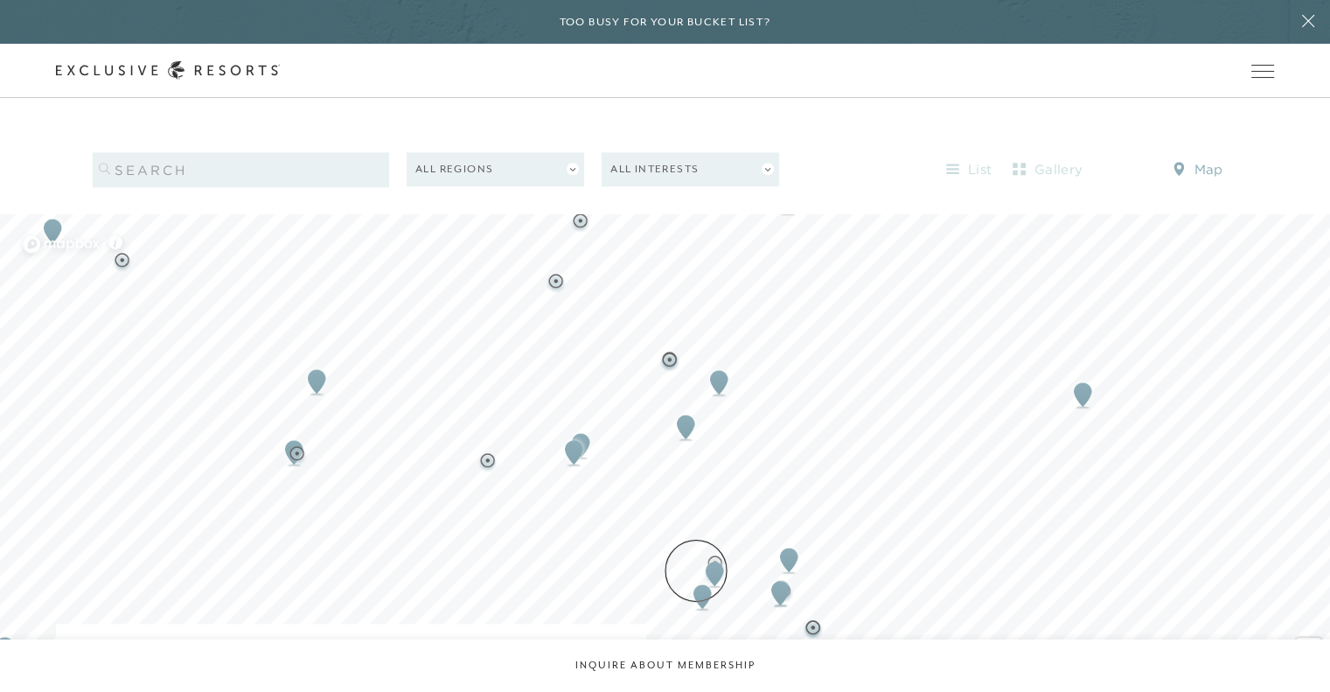
click at [701, 577] on img "Map marker" at bounding box center [702, 596] width 32 height 38
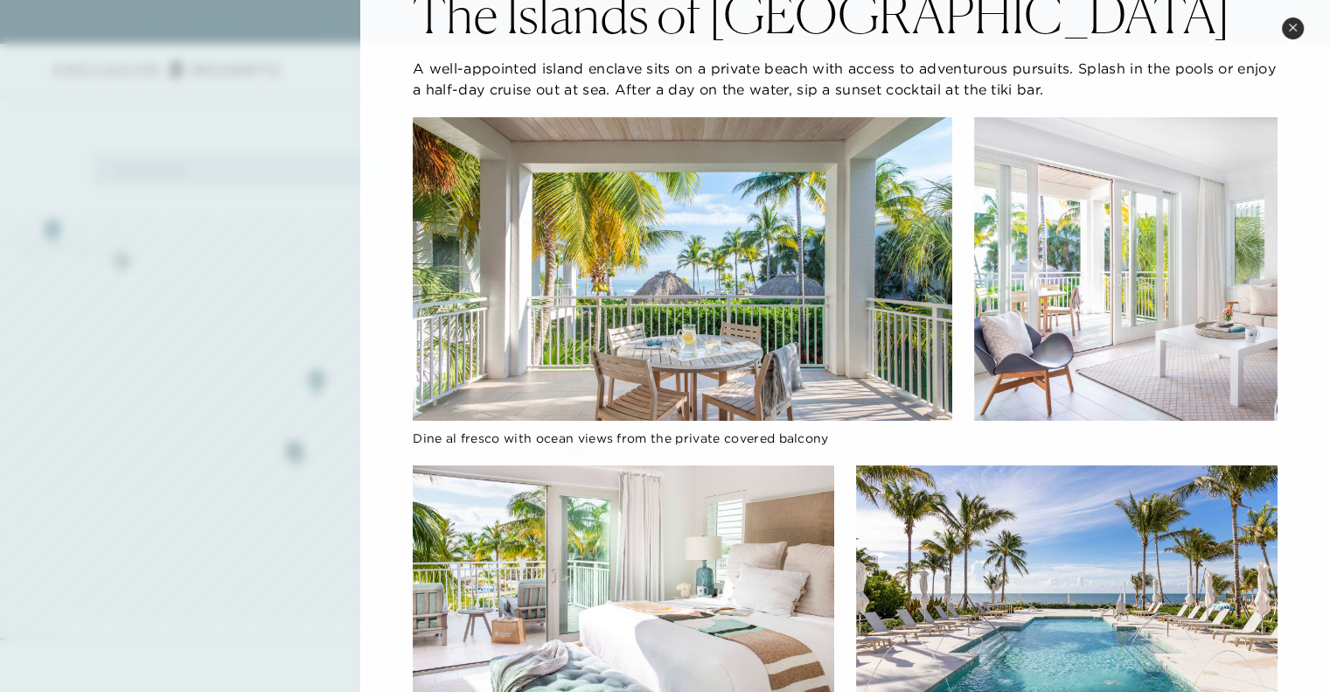
scroll to position [0, 0]
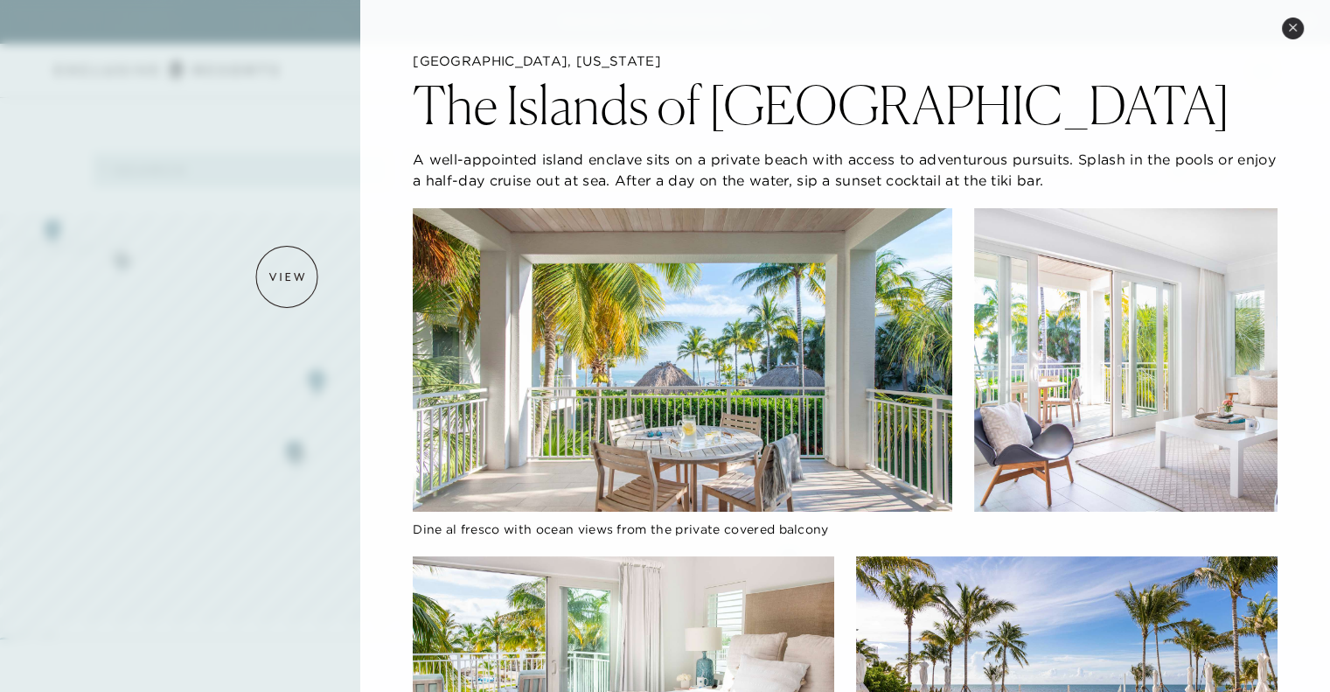
click at [287, 276] on div at bounding box center [665, 346] width 1330 height 692
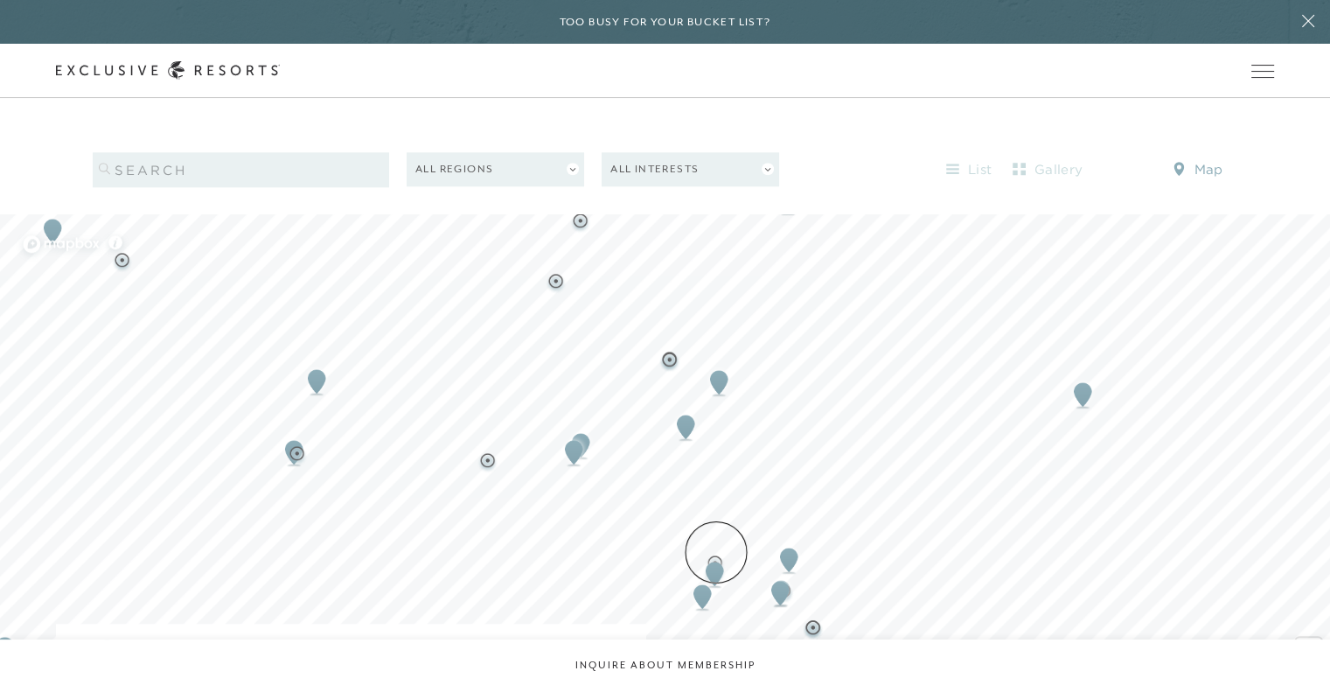
click at [716, 554] on img "Map marker" at bounding box center [715, 573] width 32 height 38
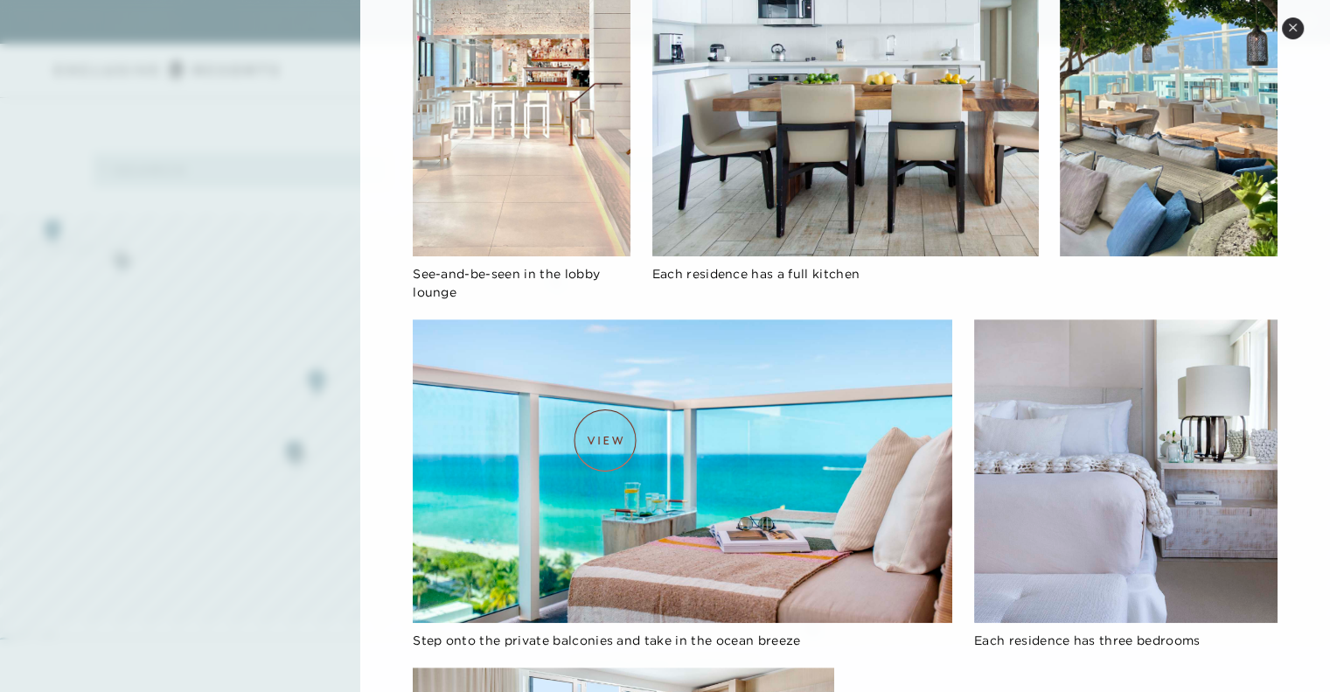
scroll to position [1006, 0]
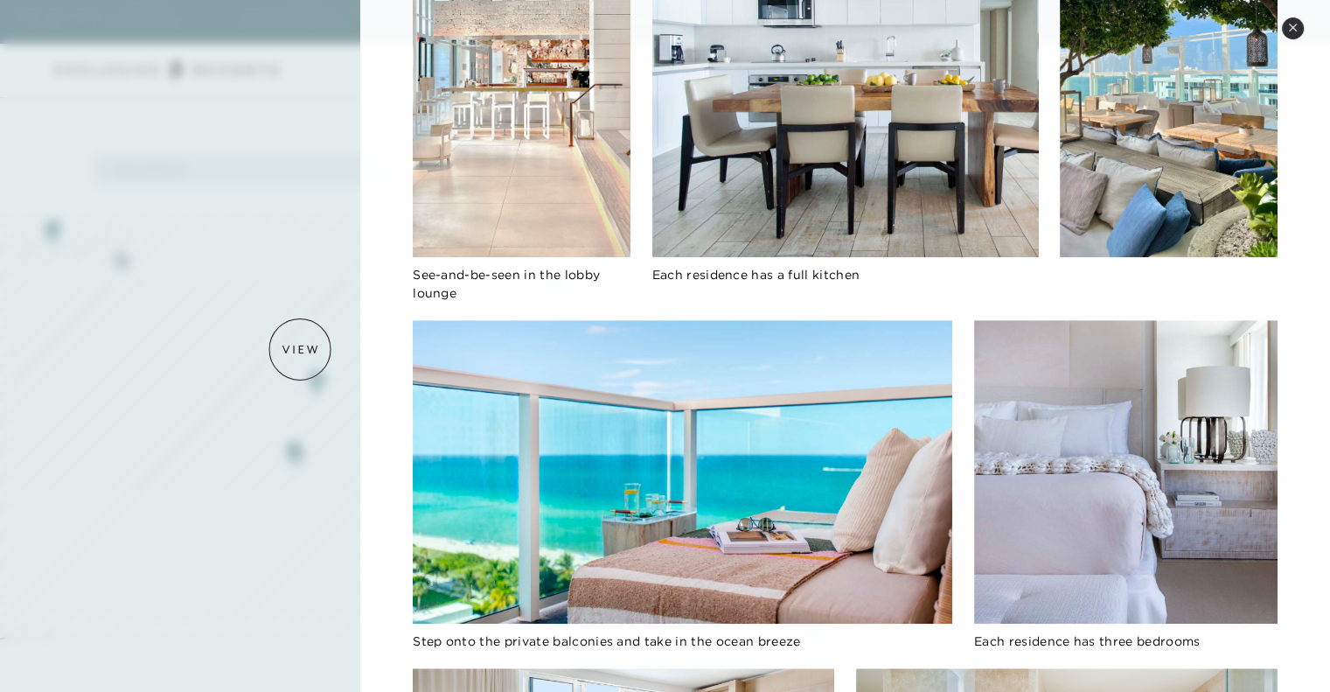
click at [300, 349] on div at bounding box center [665, 346] width 1330 height 692
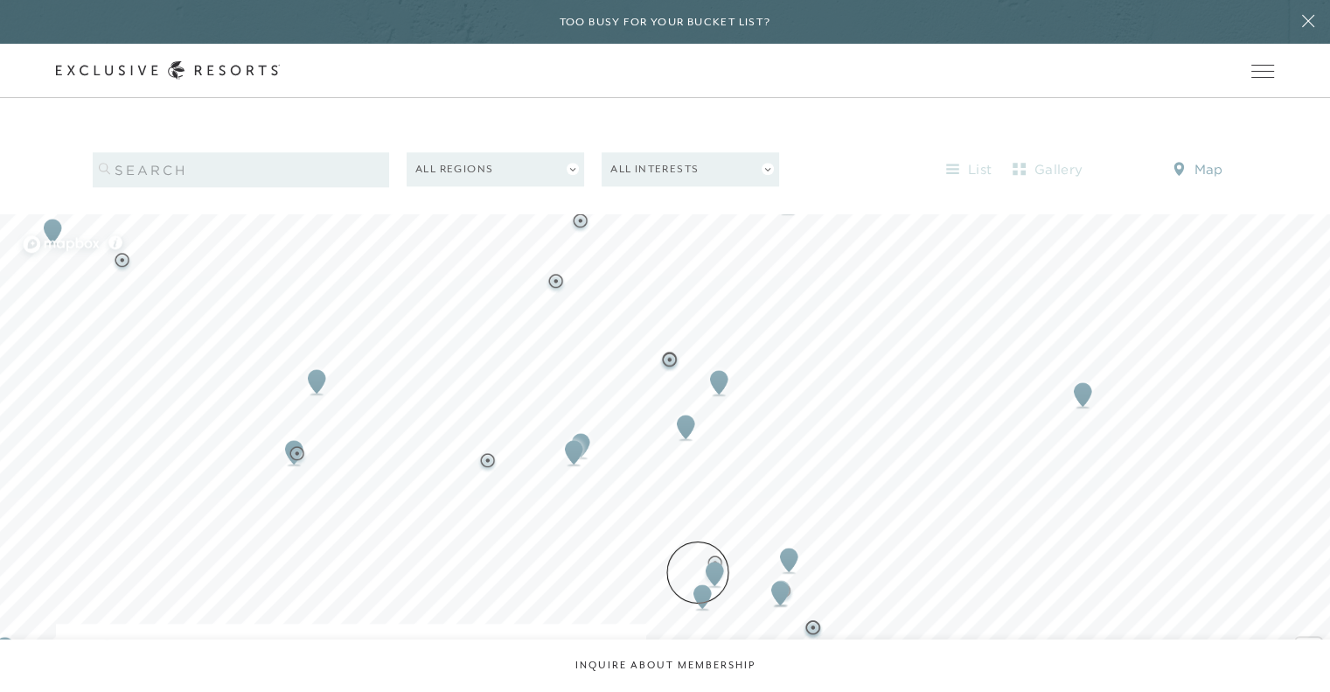
click at [698, 577] on img "Map marker" at bounding box center [702, 596] width 32 height 38
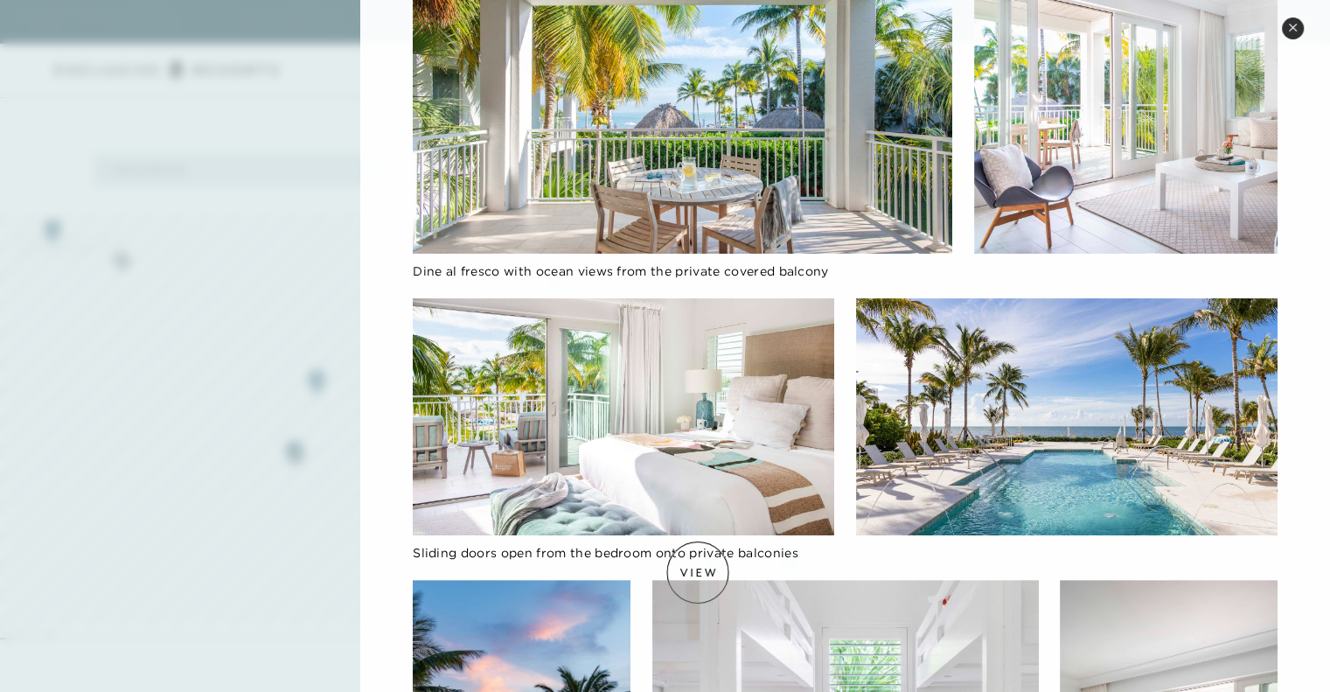
scroll to position [0, 0]
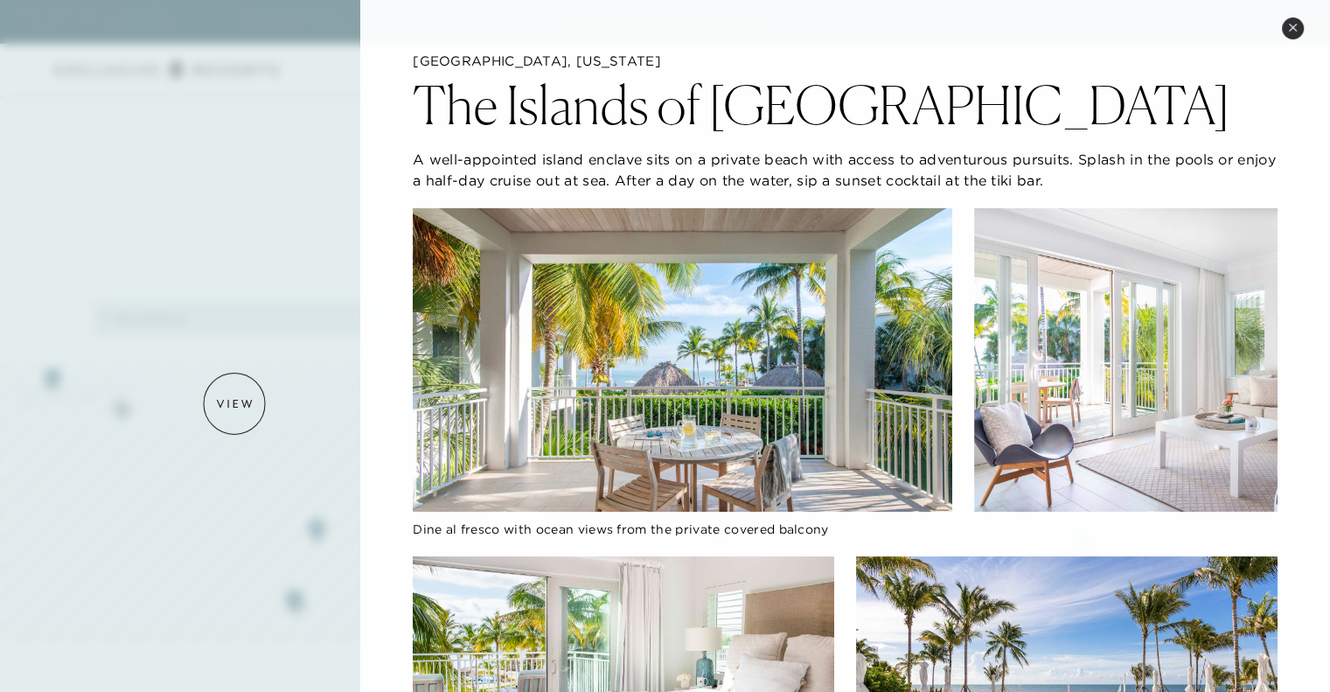
click at [234, 403] on div at bounding box center [665, 346] width 1330 height 692
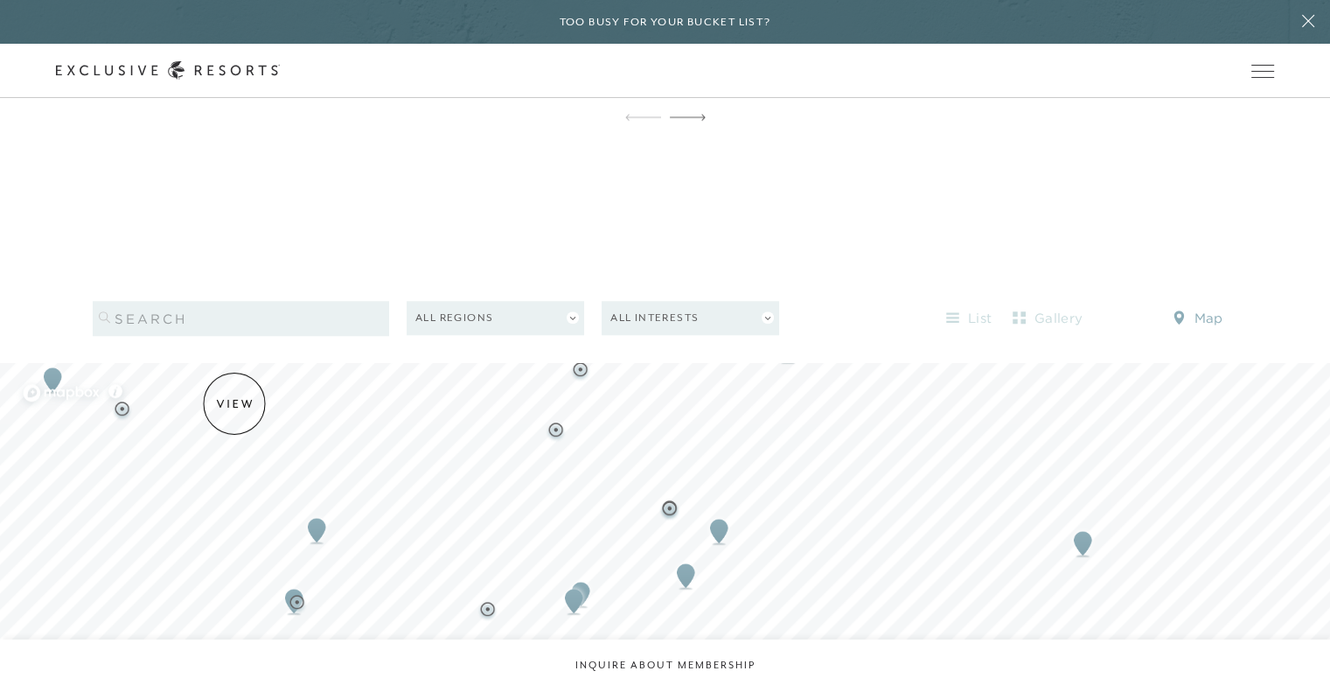
scroll to position [1707, 0]
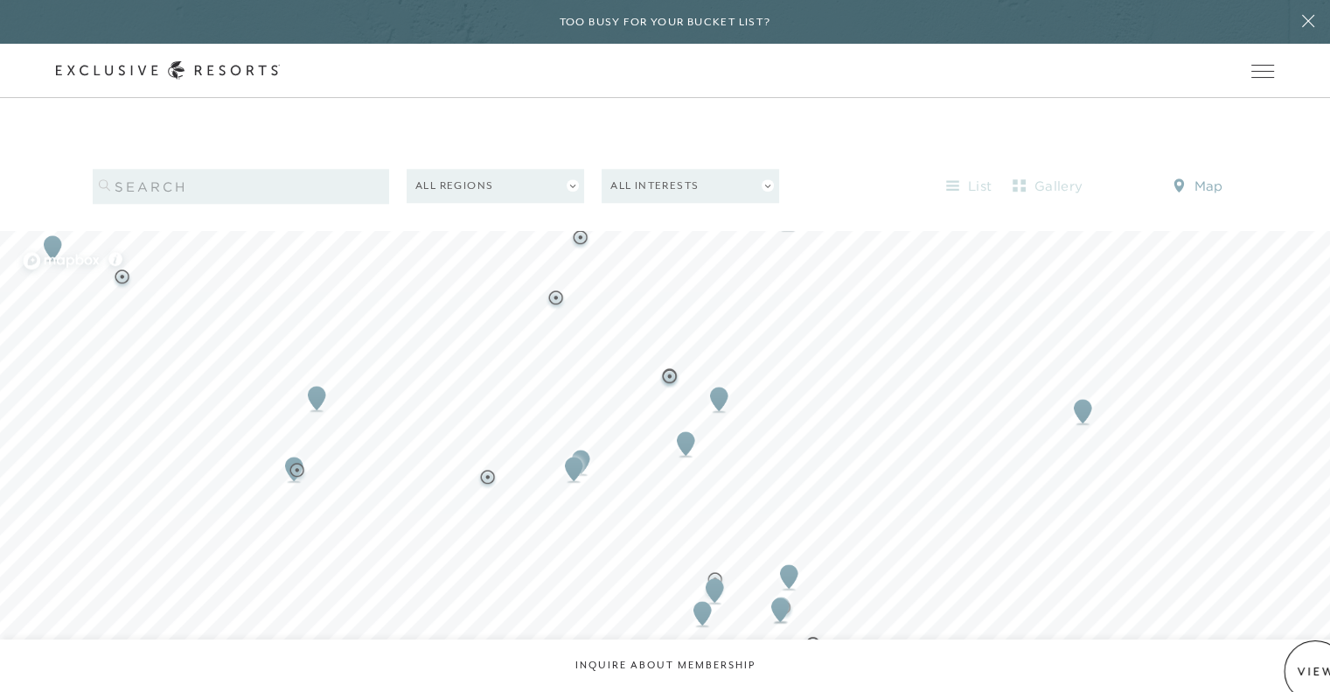
click at [1315, 680] on span "Zoom out" at bounding box center [1308, 692] width 25 height 24
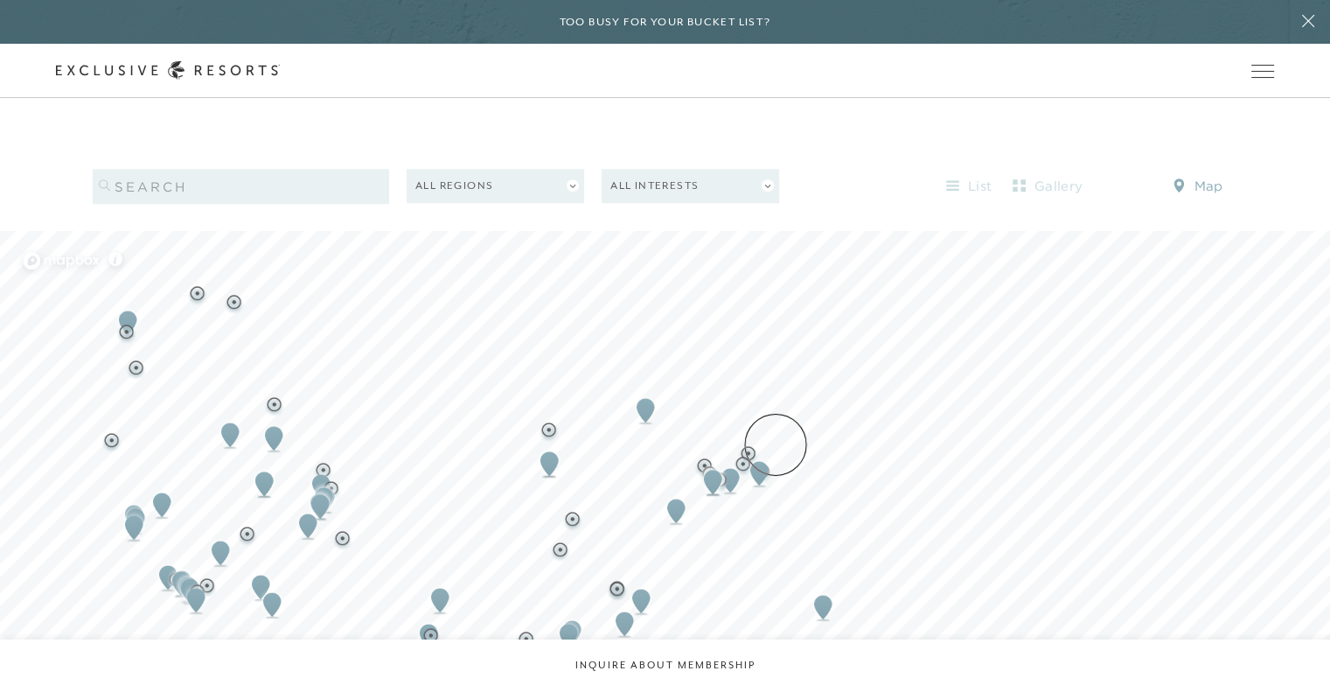
click at [775, 230] on div at bounding box center [665, 230] width 1330 height 0
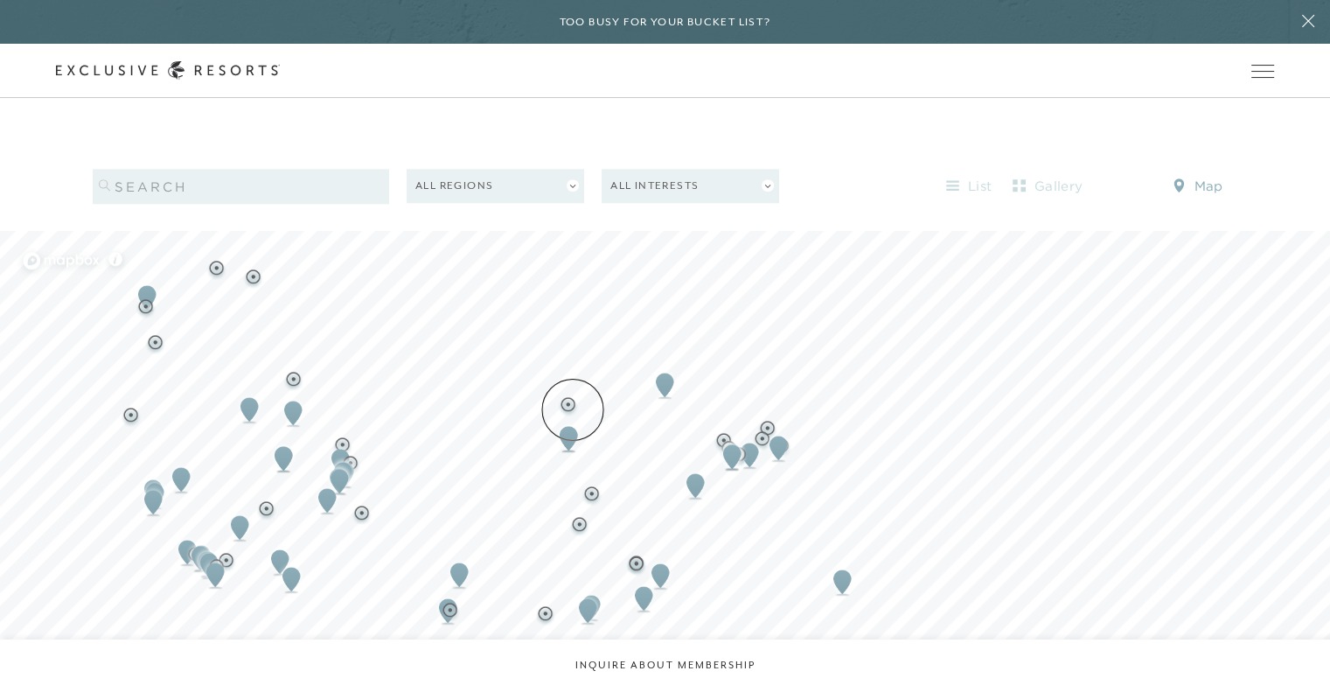
click at [573, 419] on img "Map marker" at bounding box center [569, 438] width 32 height 38
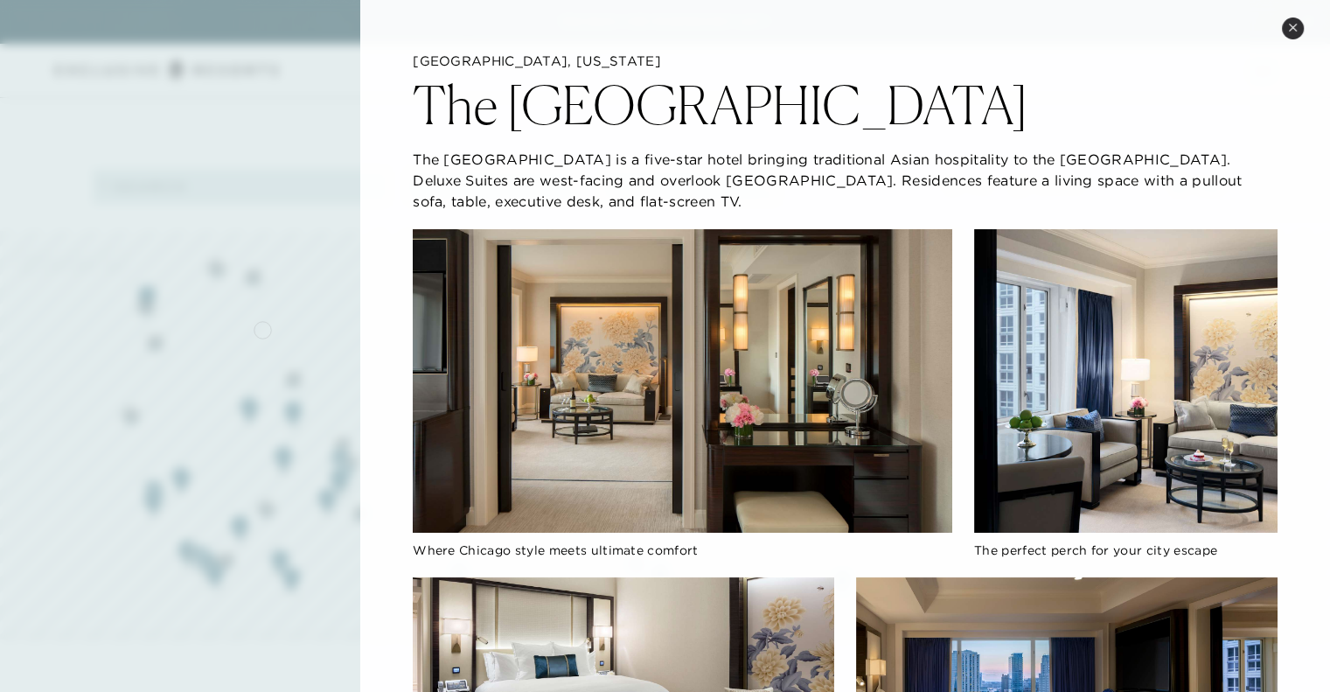
click at [262, 328] on div at bounding box center [665, 346] width 1330 height 692
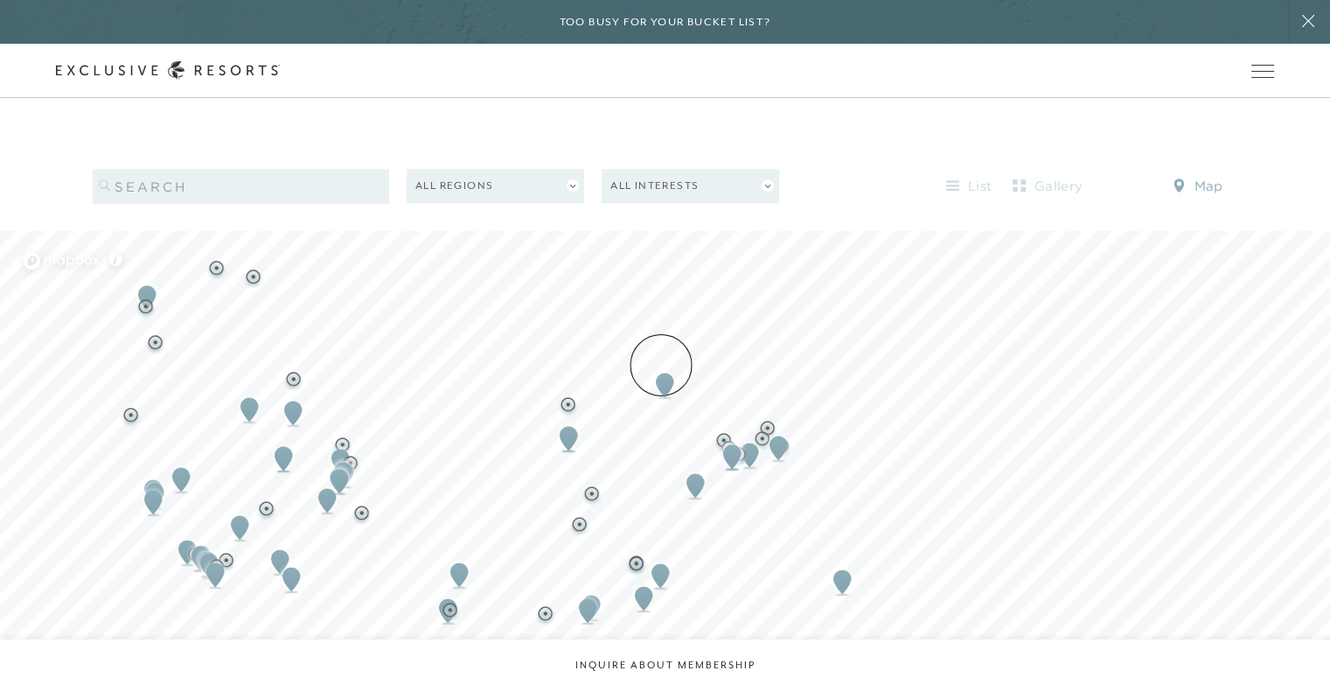
click at [661, 365] on img "Map marker" at bounding box center [665, 384] width 32 height 38
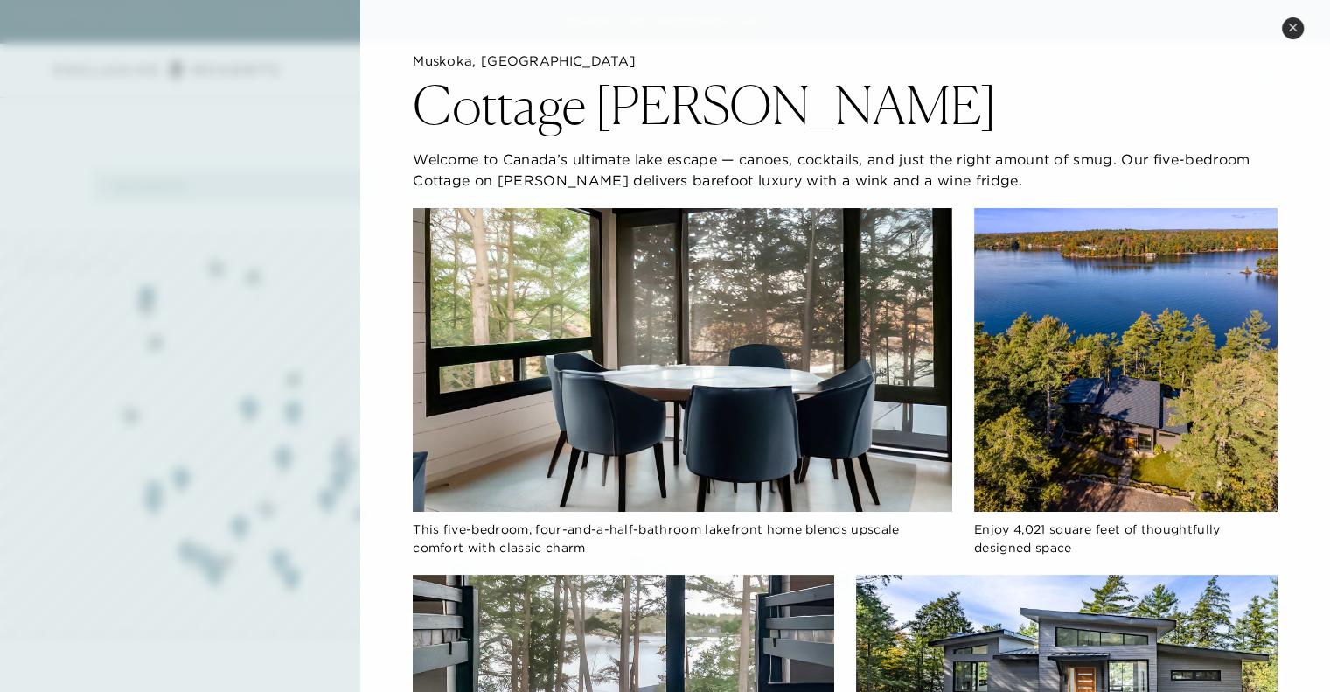
scroll to position [0, 0]
click at [337, 285] on div at bounding box center [665, 346] width 1330 height 692
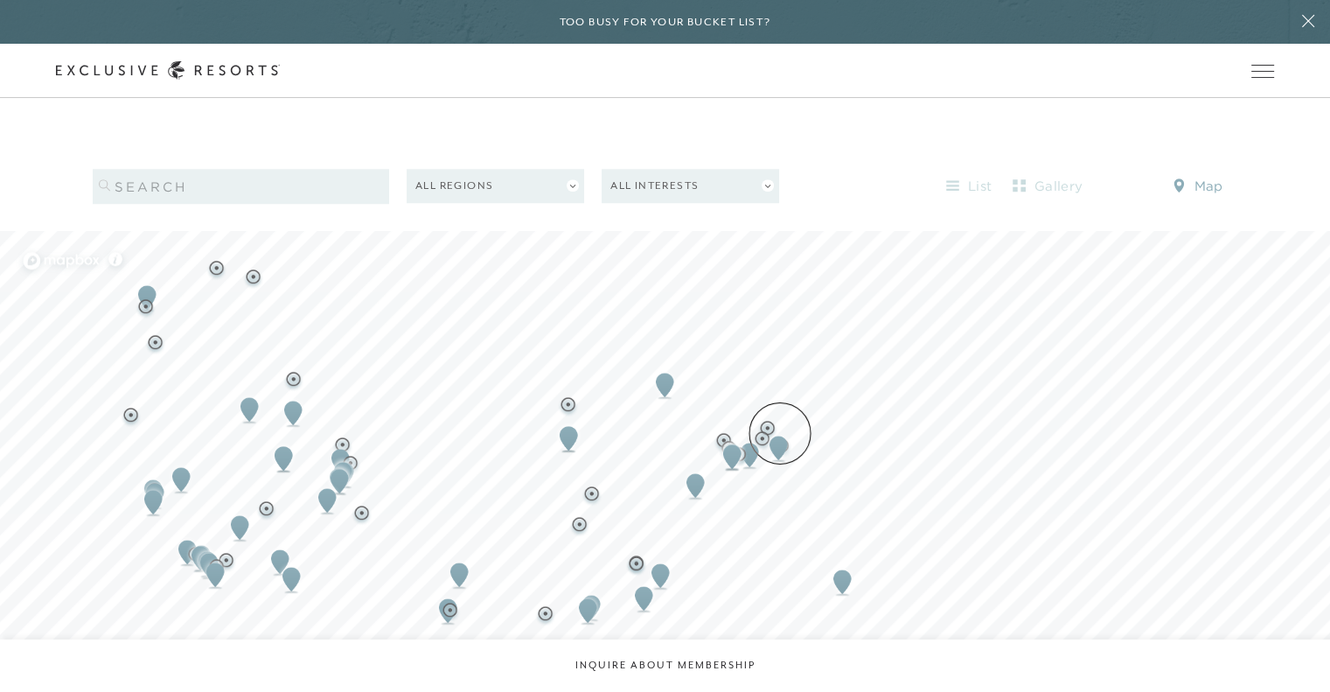
click at [780, 433] on img "Map marker" at bounding box center [778, 447] width 32 height 38
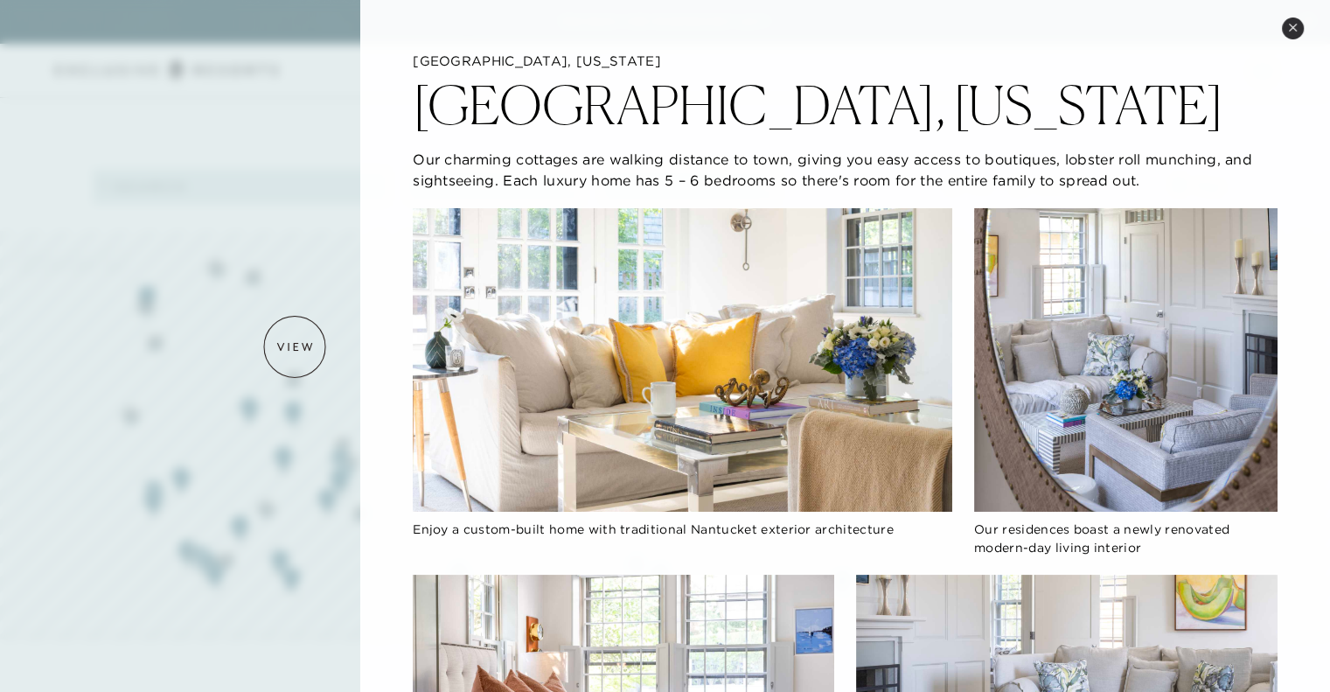
click at [295, 346] on div at bounding box center [665, 346] width 1330 height 692
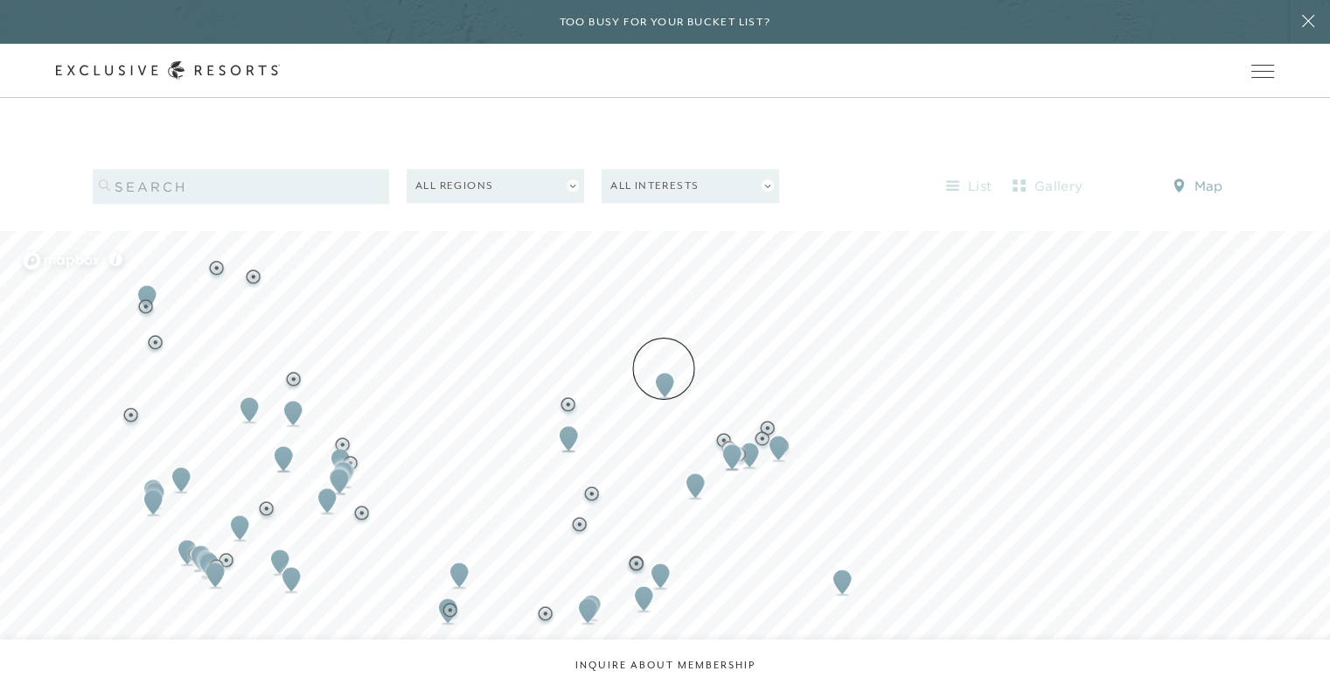
click at [664, 367] on img "Map marker" at bounding box center [665, 384] width 32 height 38
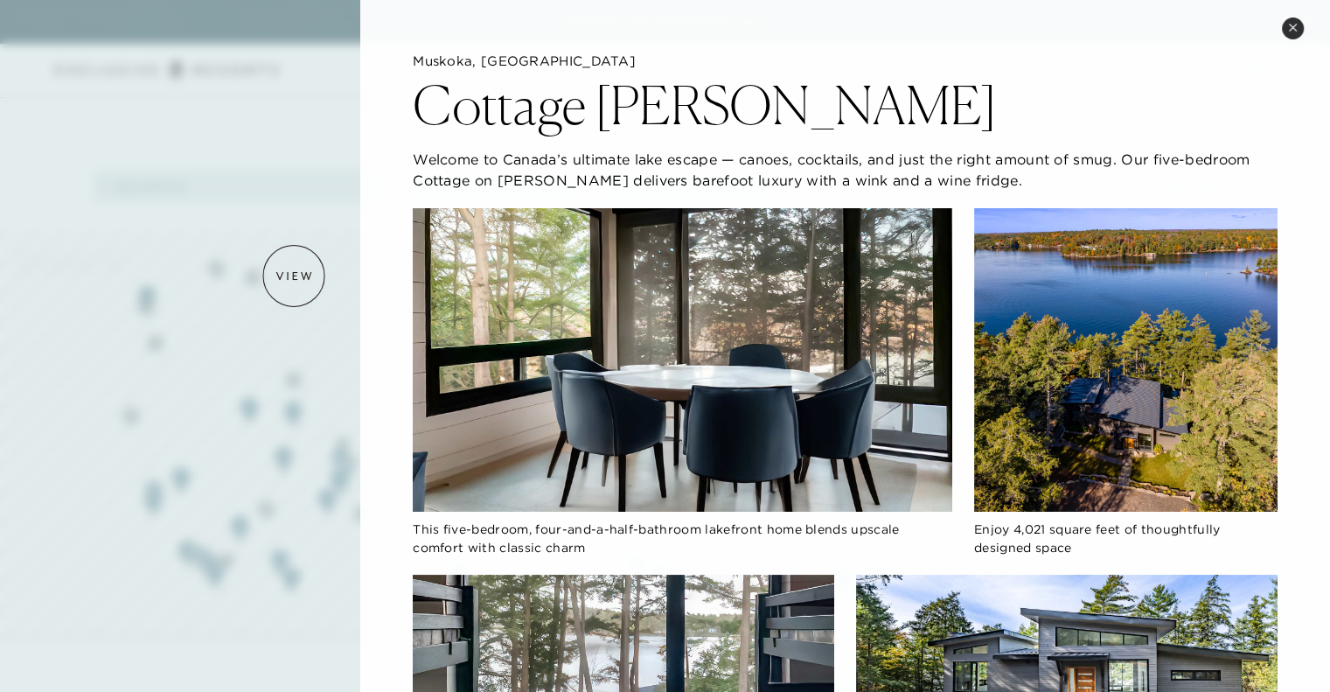
click at [294, 275] on div at bounding box center [665, 346] width 1330 height 692
